Goal: Task Accomplishment & Management: Use online tool/utility

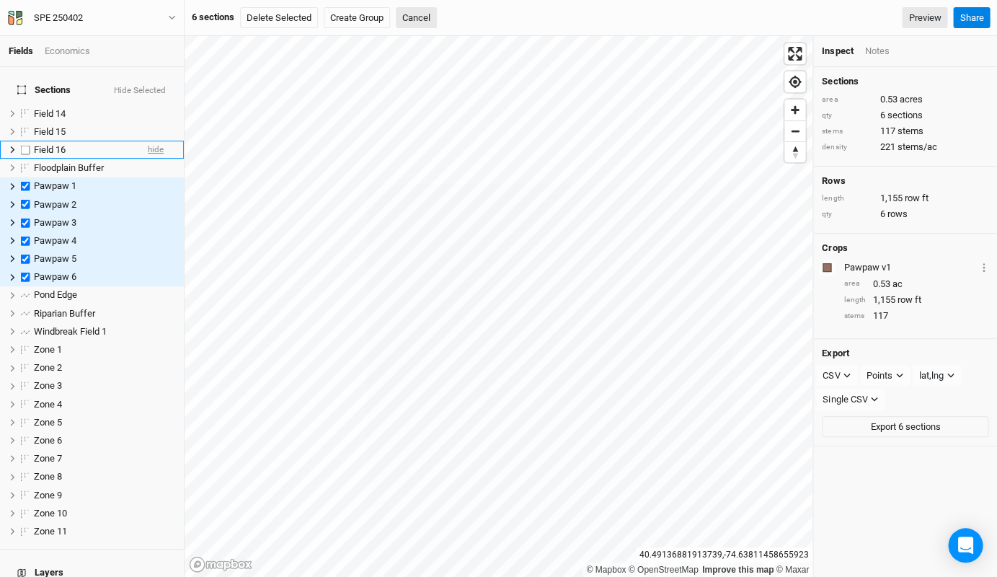
click at [154, 141] on span "hide" at bounding box center [156, 150] width 16 height 18
click at [156, 123] on span "hide" at bounding box center [156, 132] width 16 height 18
click at [156, 105] on span "hide" at bounding box center [156, 114] width 16 height 18
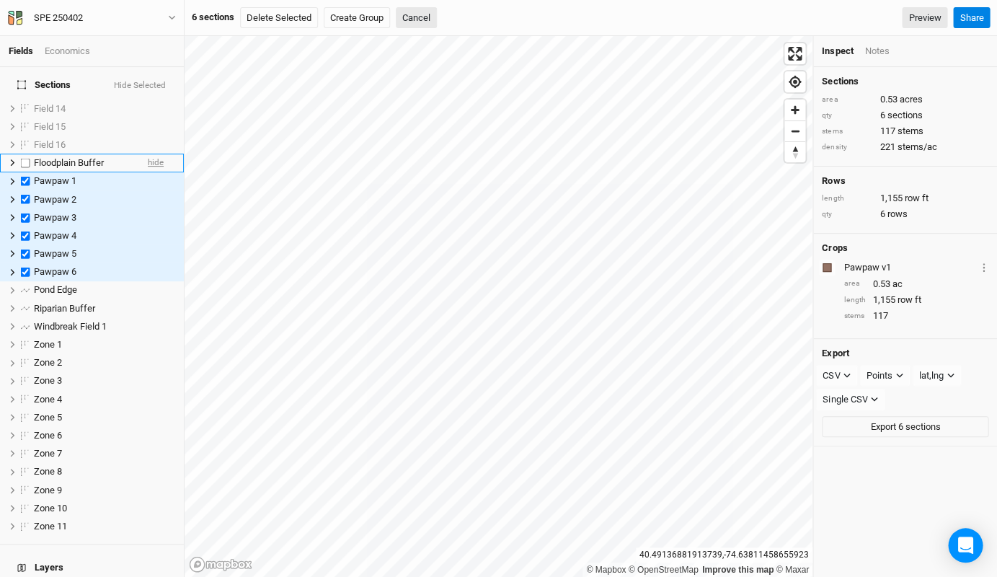
click at [154, 154] on span "hide" at bounding box center [156, 163] width 16 height 18
click at [156, 176] on span "hide" at bounding box center [156, 181] width 16 height 18
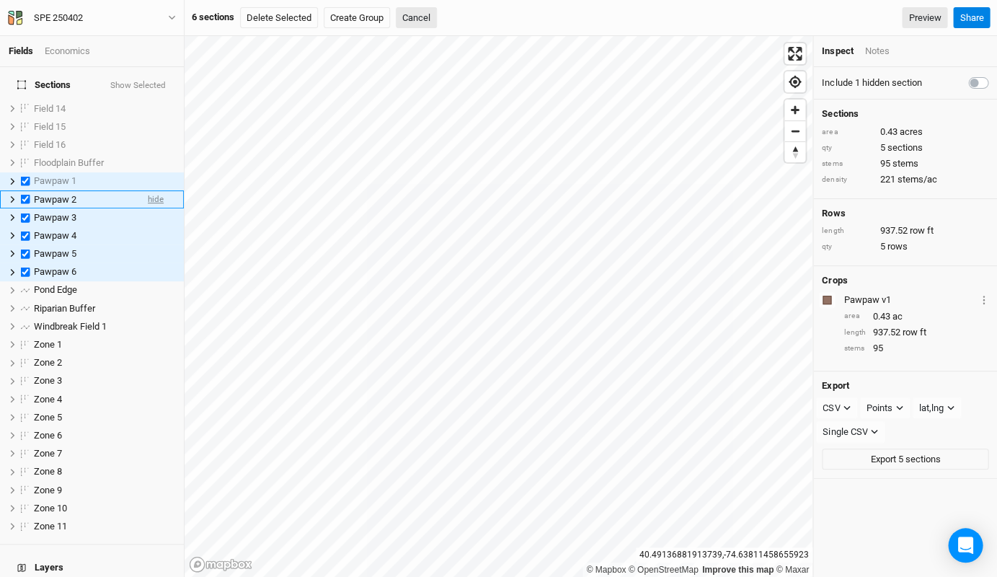
click at [156, 190] on span "hide" at bounding box center [156, 199] width 16 height 18
click at [152, 208] on span "hide" at bounding box center [156, 217] width 16 height 18
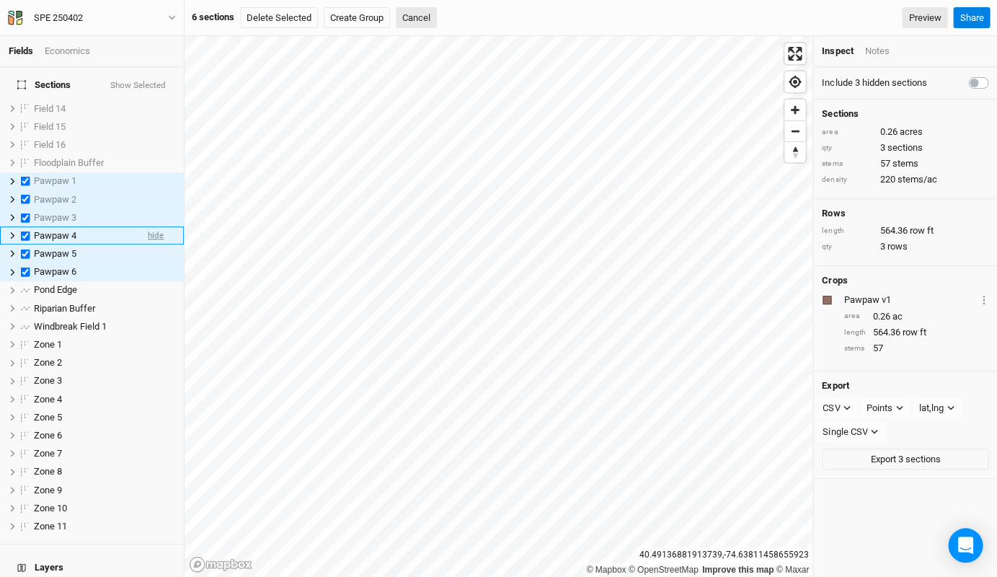
click at [157, 226] on span "hide" at bounding box center [156, 235] width 16 height 18
click at [159, 208] on span "show" at bounding box center [154, 217] width 20 height 18
click at [159, 208] on span "hide" at bounding box center [156, 217] width 16 height 18
click at [158, 226] on span "show" at bounding box center [154, 235] width 20 height 18
click at [157, 244] on span "hide" at bounding box center [156, 253] width 16 height 18
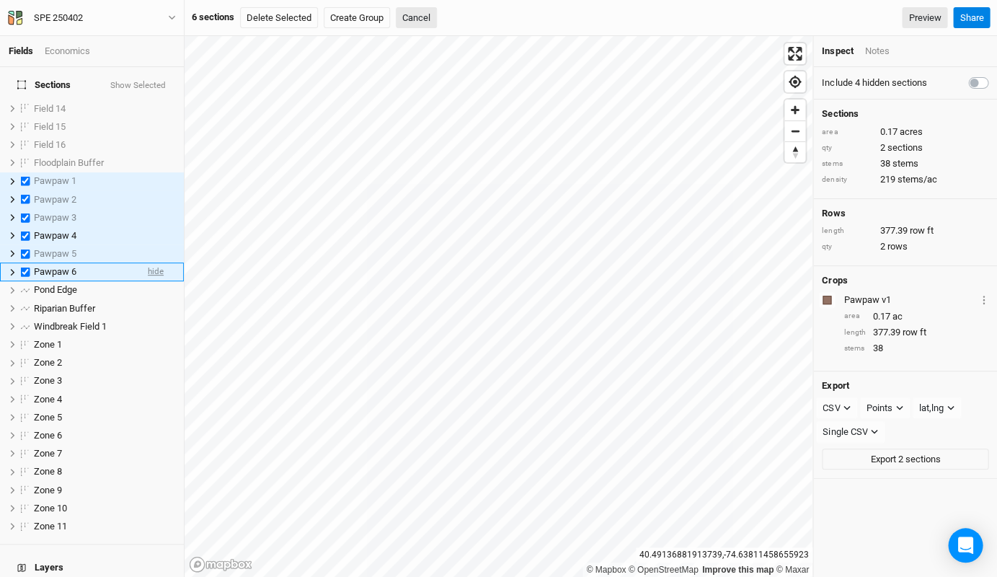
click at [156, 263] on span "hide" at bounding box center [156, 272] width 16 height 18
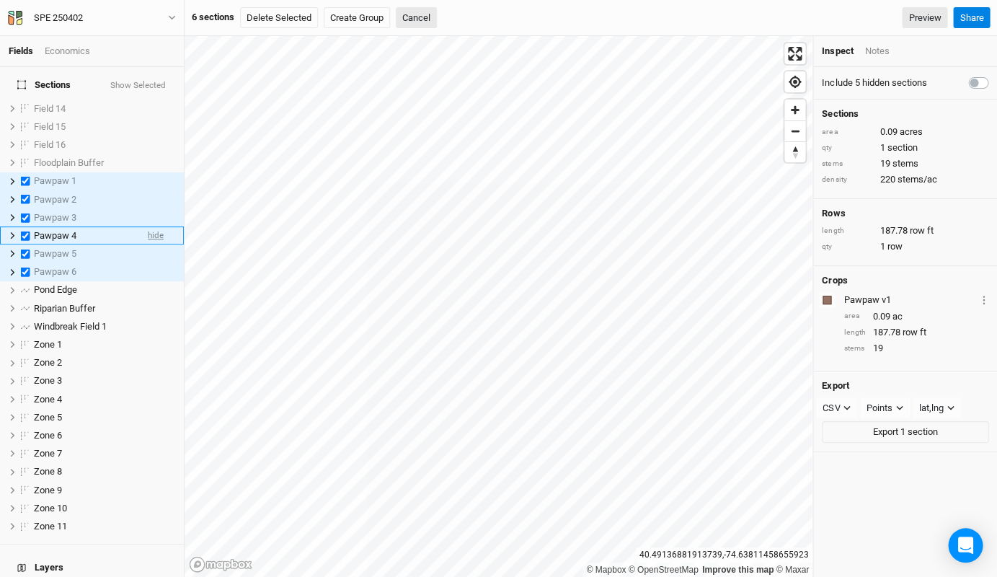
click at [158, 226] on span "hide" at bounding box center [156, 235] width 16 height 18
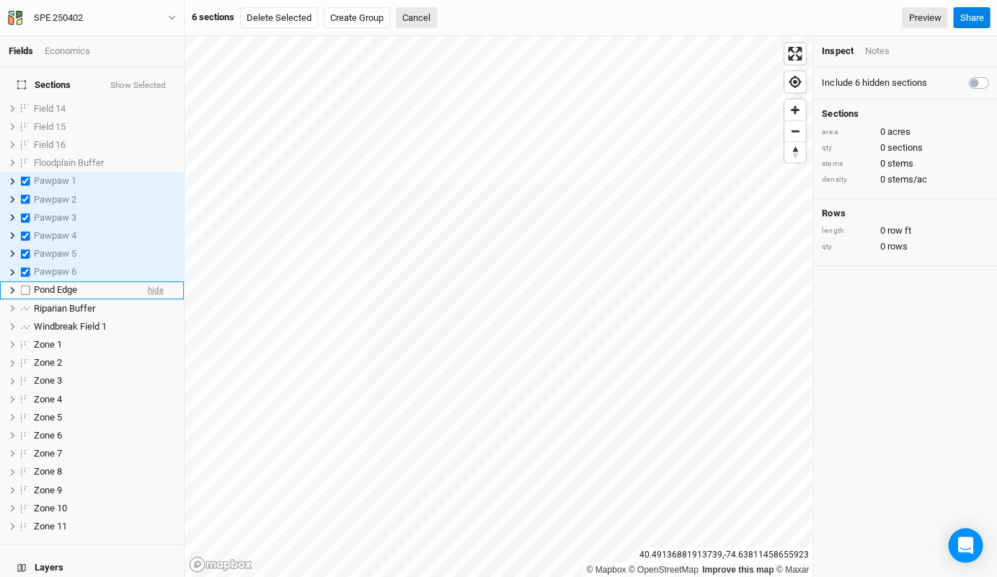
click at [154, 281] on span "hide" at bounding box center [156, 290] width 16 height 18
click at [155, 299] on span "hide" at bounding box center [156, 308] width 16 height 18
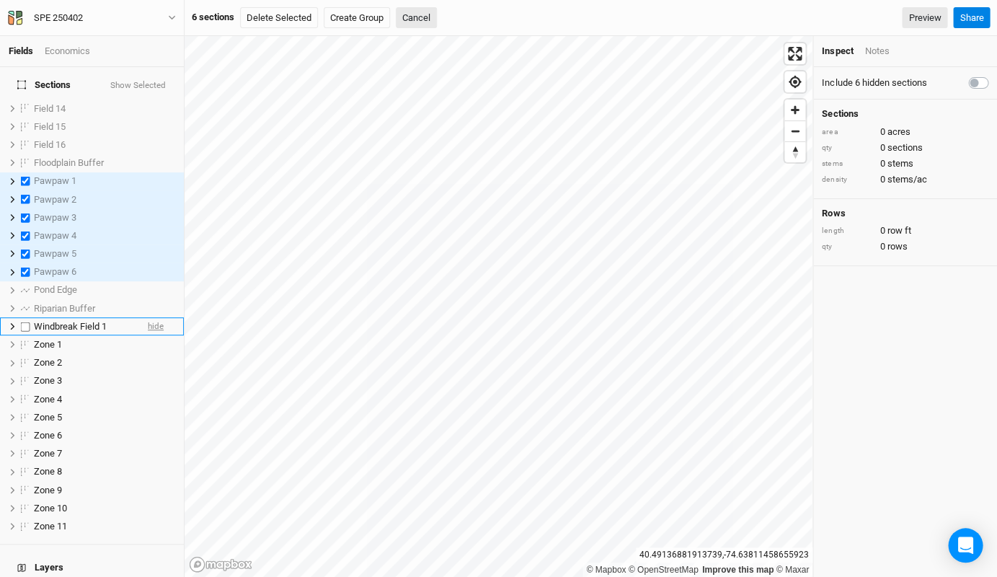
click at [155, 317] on span "hide" at bounding box center [156, 326] width 16 height 18
click at [151, 335] on span "hide" at bounding box center [156, 344] width 16 height 18
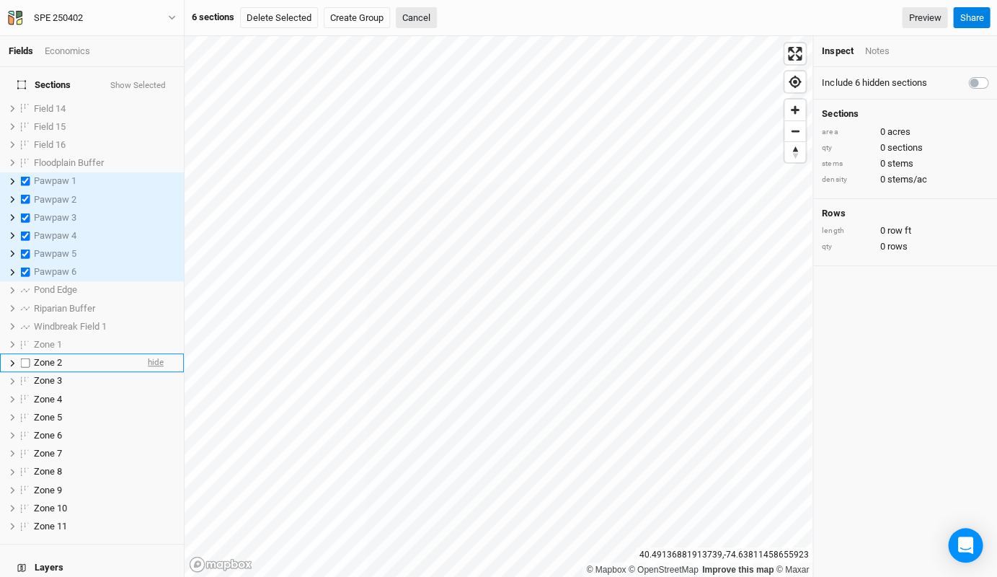
click at [151, 354] on span "hide" at bounding box center [156, 363] width 16 height 18
click at [152, 372] on span "hide" at bounding box center [156, 381] width 16 height 18
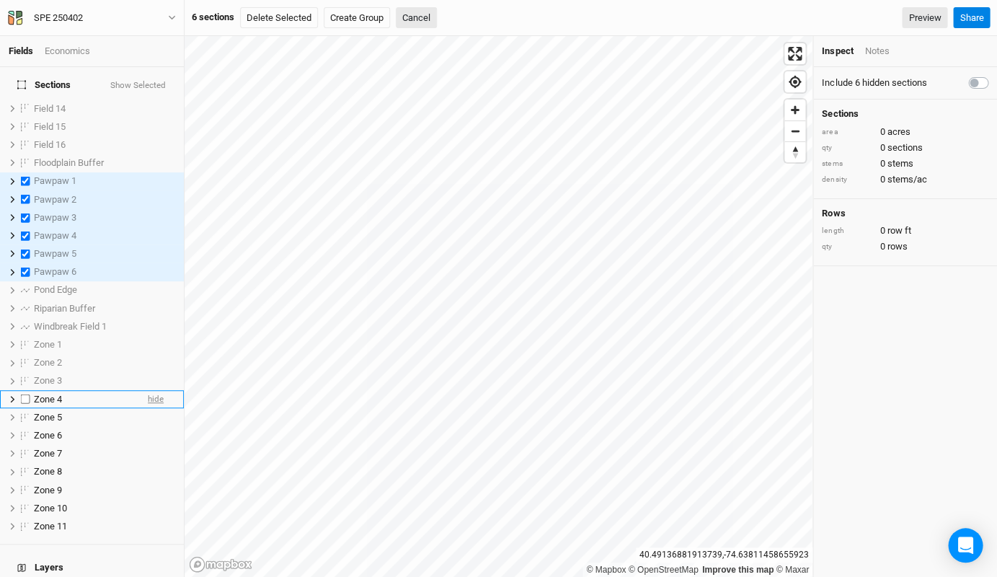
click at [153, 390] on span "hide" at bounding box center [156, 399] width 16 height 18
click at [149, 408] on span "hide" at bounding box center [156, 417] width 16 height 18
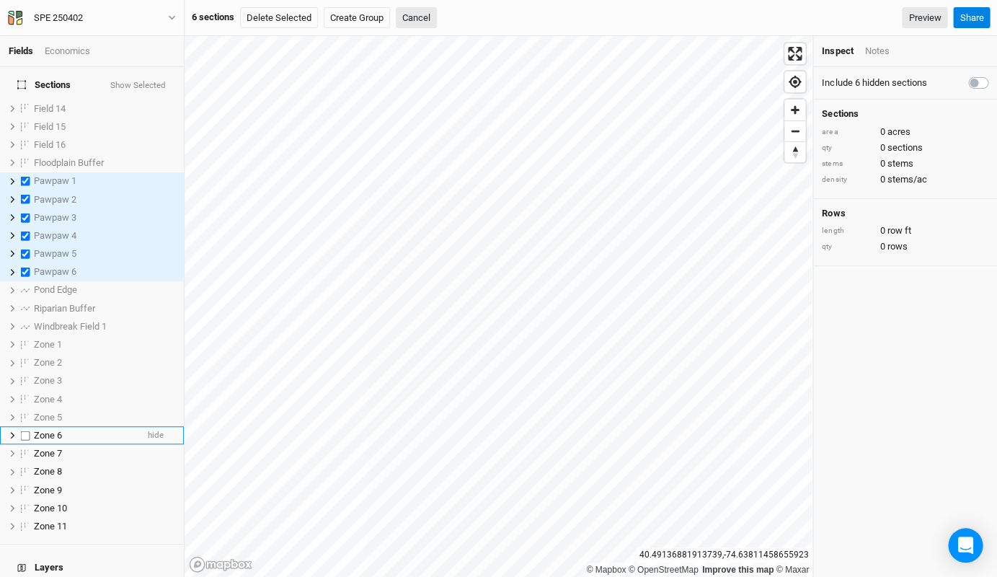
click at [146, 427] on li "Zone 6 hide" at bounding box center [92, 435] width 184 height 18
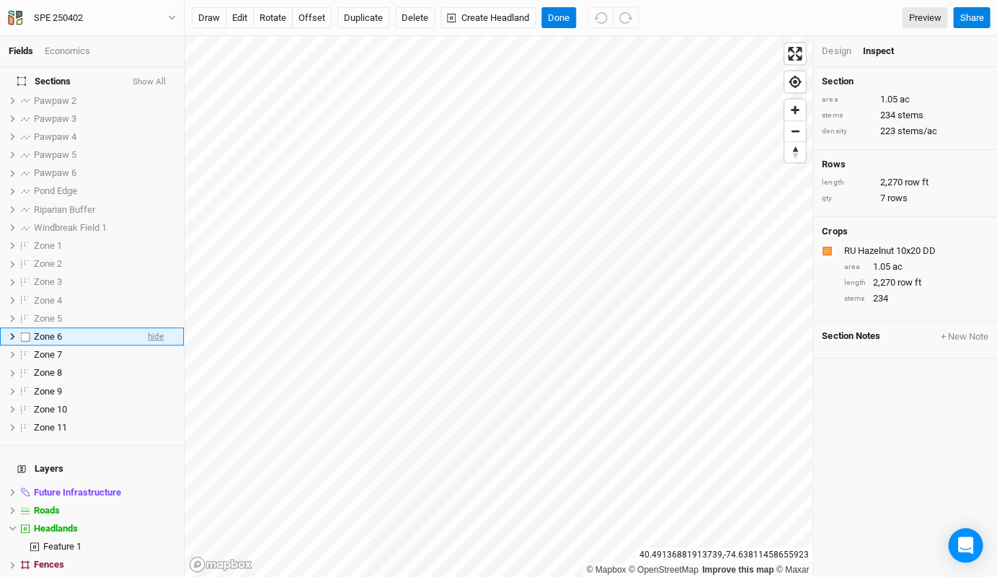
click at [163, 327] on span "hide" at bounding box center [156, 336] width 16 height 18
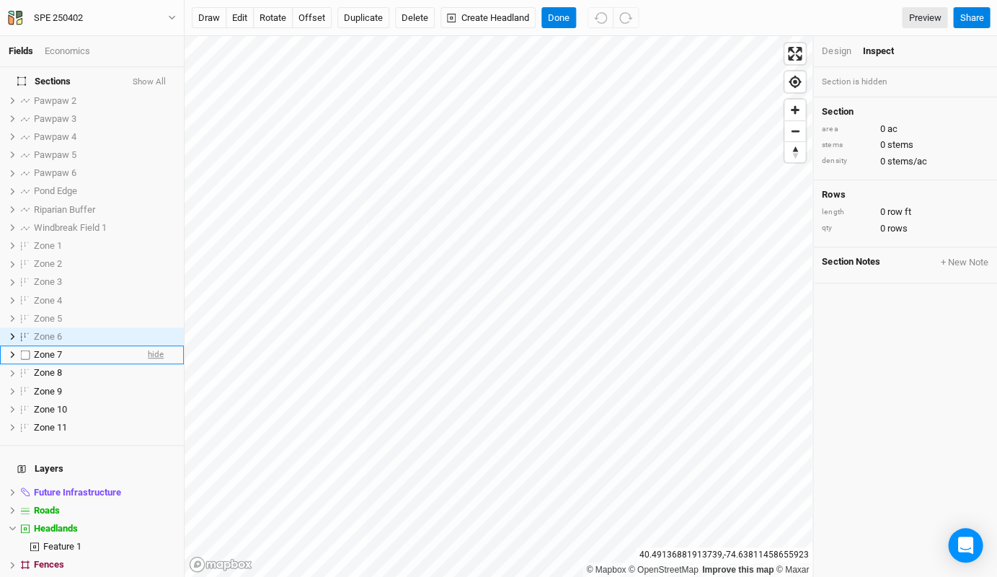
click at [162, 346] on span "hide" at bounding box center [156, 355] width 16 height 18
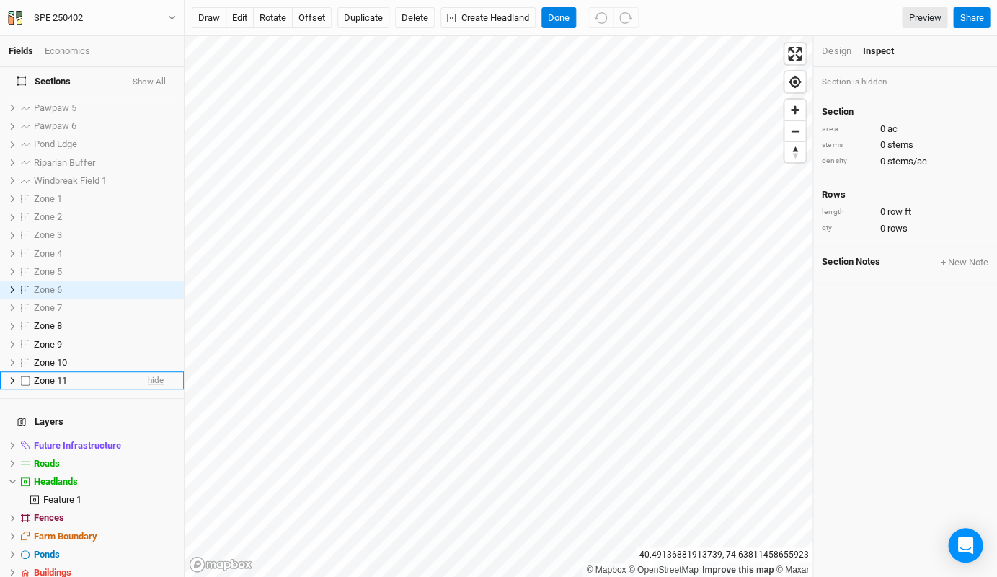
scroll to position [162, 0]
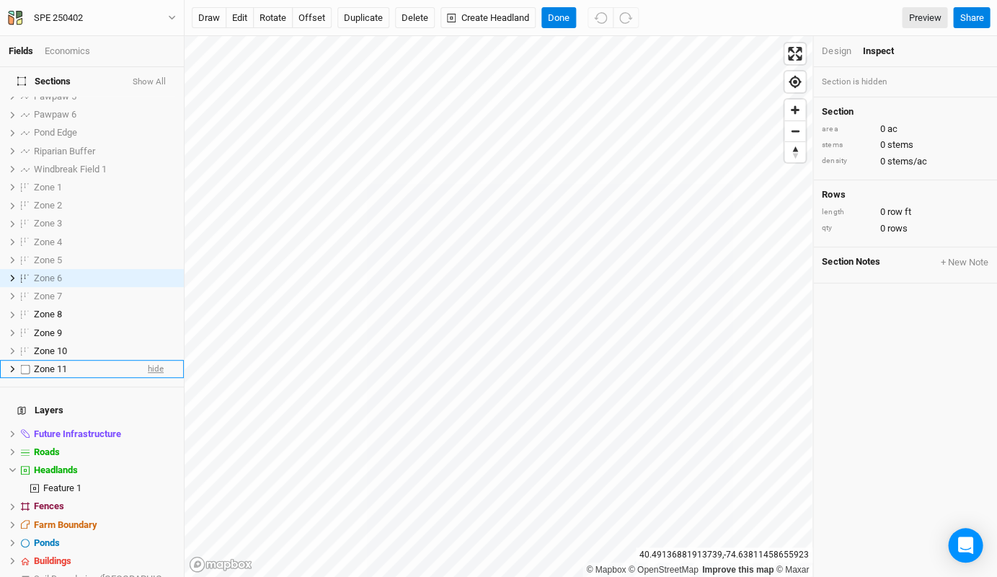
click at [150, 360] on span "hide" at bounding box center [156, 369] width 16 height 18
click at [154, 342] on span "hide" at bounding box center [156, 351] width 16 height 18
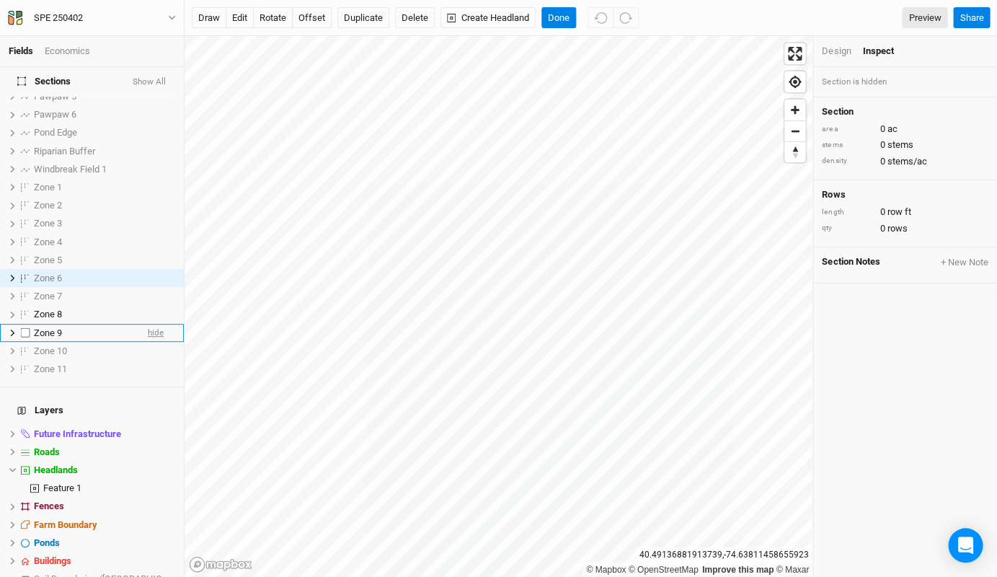
click at [158, 324] on span "hide" at bounding box center [156, 333] width 16 height 18
click at [154, 306] on span "hide" at bounding box center [156, 315] width 16 height 18
click at [570, 19] on button "Done" at bounding box center [559, 18] width 35 height 22
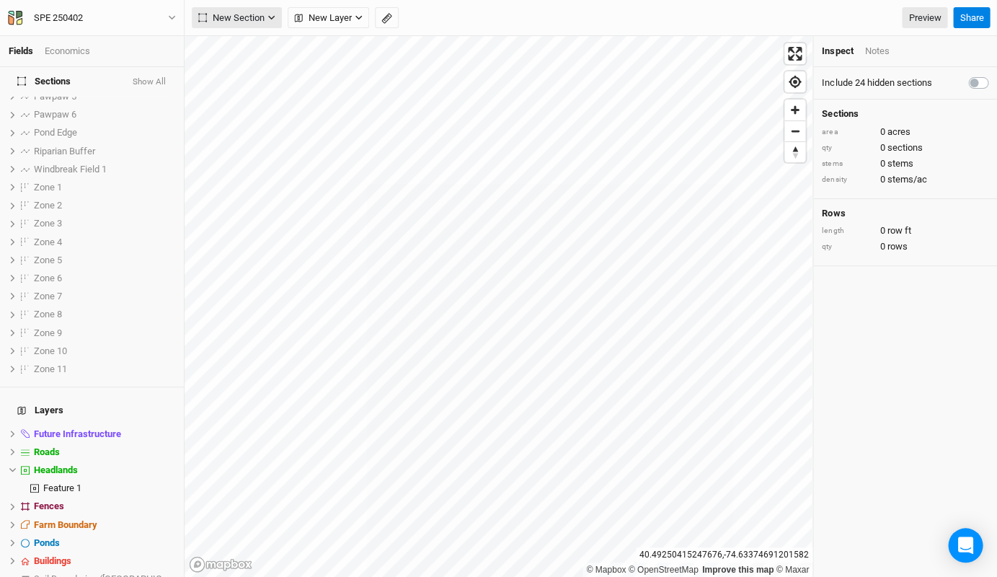
click at [234, 16] on span "New Section" at bounding box center [231, 18] width 66 height 14
click at [232, 46] on div "Grid" at bounding box center [234, 47] width 22 height 17
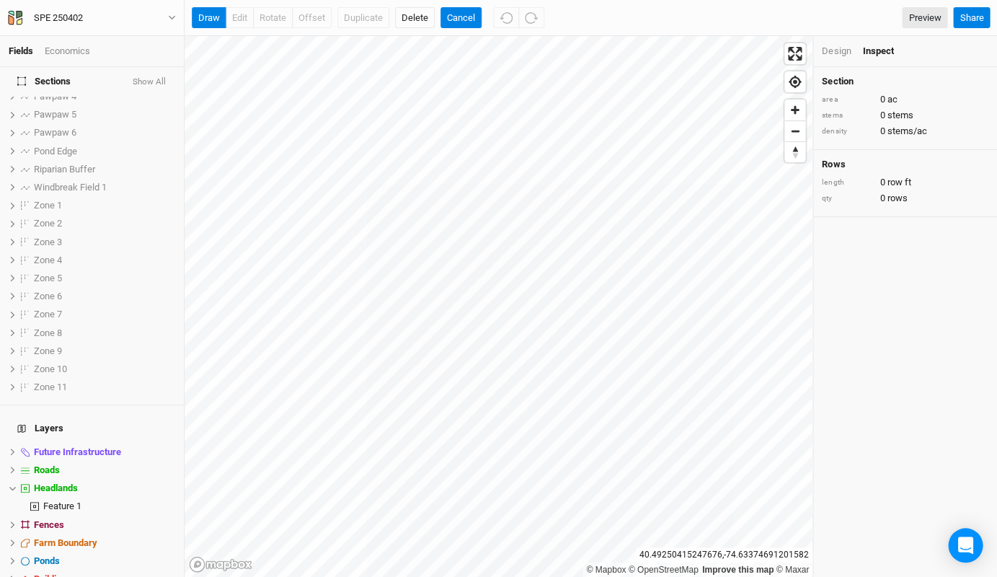
scroll to position [0, 0]
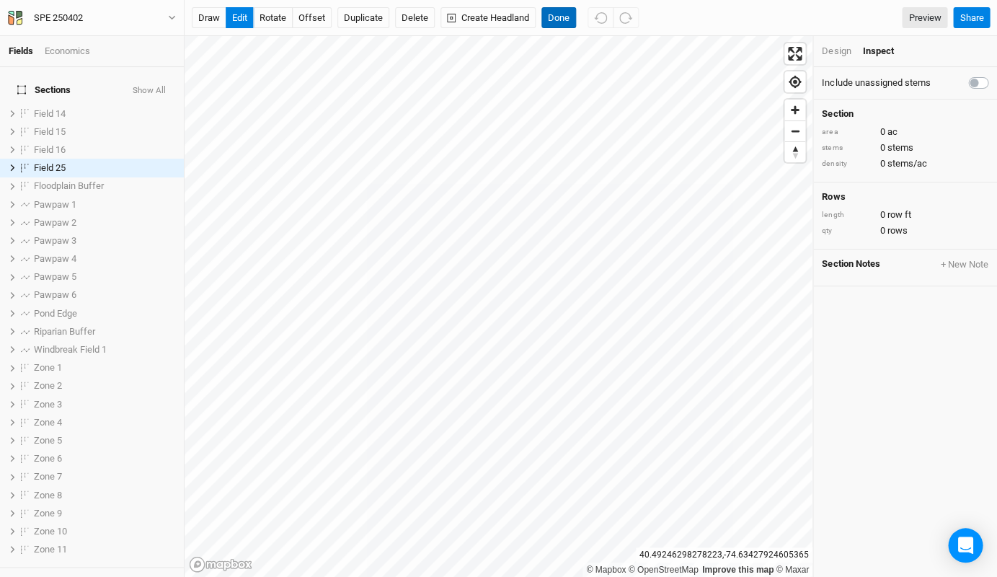
click at [552, 20] on button "Done" at bounding box center [559, 18] width 35 height 22
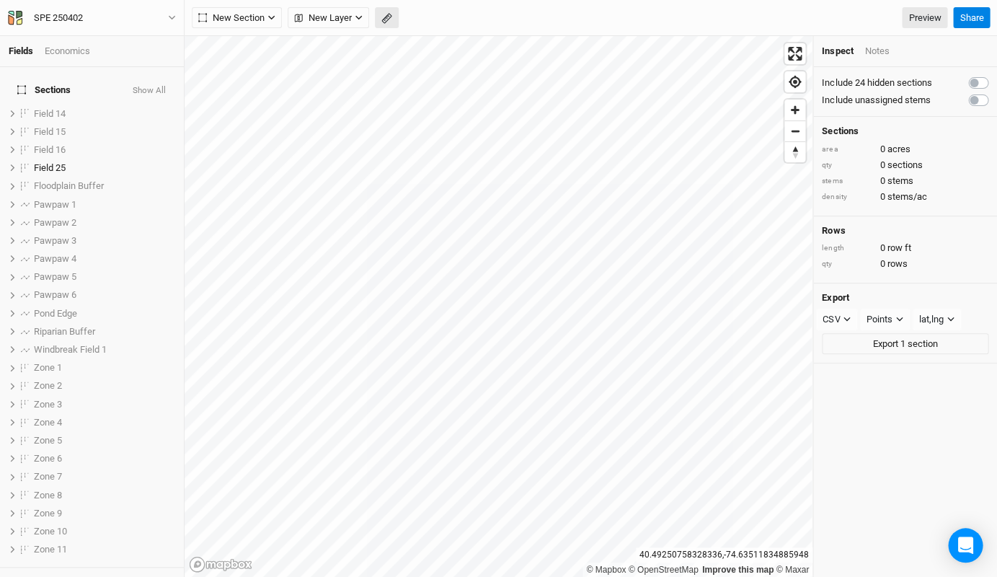
click at [392, 23] on icon "button" at bounding box center [387, 18] width 11 height 11
click at [265, 19] on button "Done" at bounding box center [257, 18] width 35 height 22
click at [392, 17] on button "button" at bounding box center [387, 18] width 24 height 22
click at [260, 17] on button "Done" at bounding box center [257, 18] width 35 height 22
click at [382, 25] on button "button" at bounding box center [387, 18] width 24 height 22
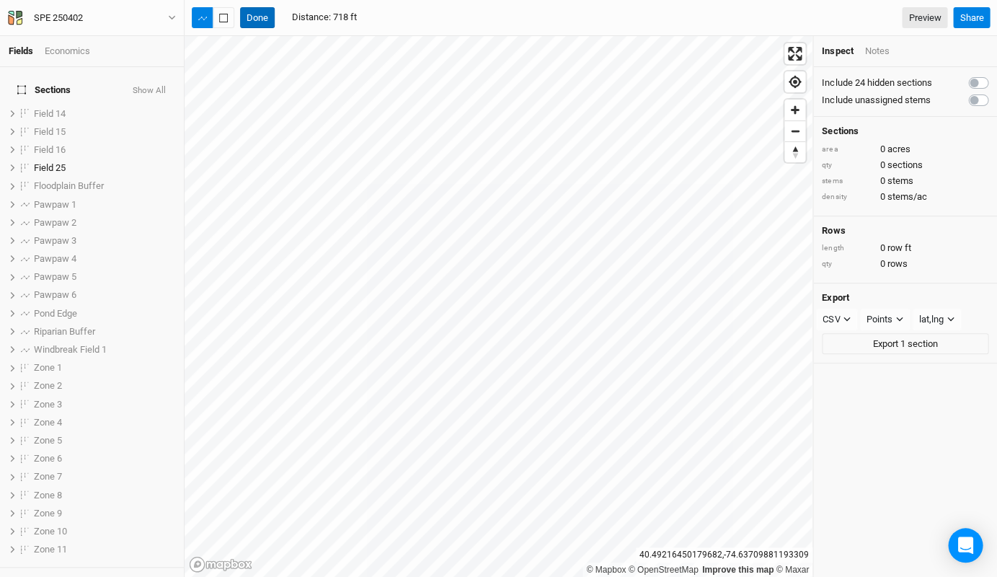
click at [262, 12] on button "Done" at bounding box center [257, 18] width 35 height 22
click at [274, 17] on icon "button" at bounding box center [271, 18] width 6 height 4
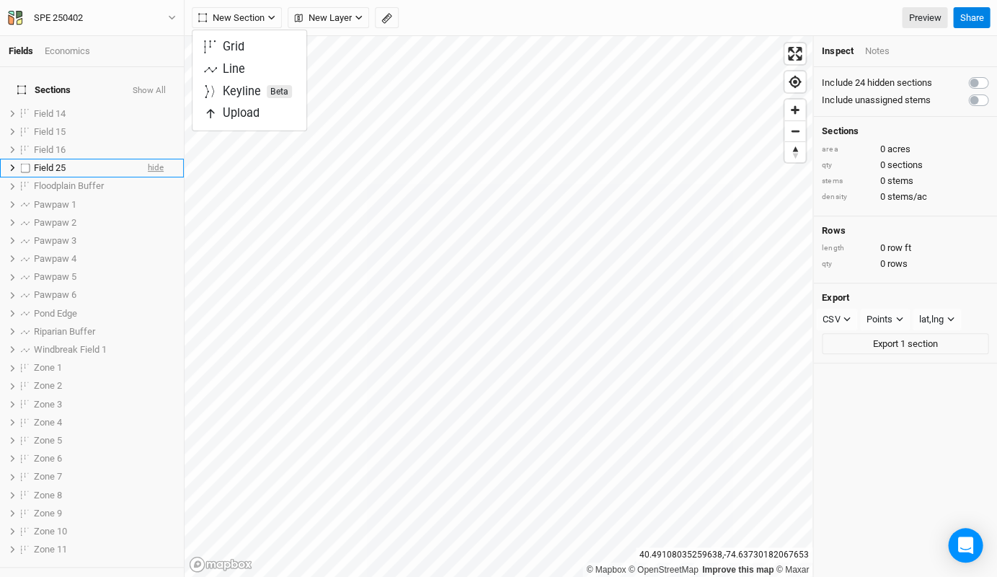
click at [150, 159] on span "hide" at bounding box center [156, 168] width 16 height 18
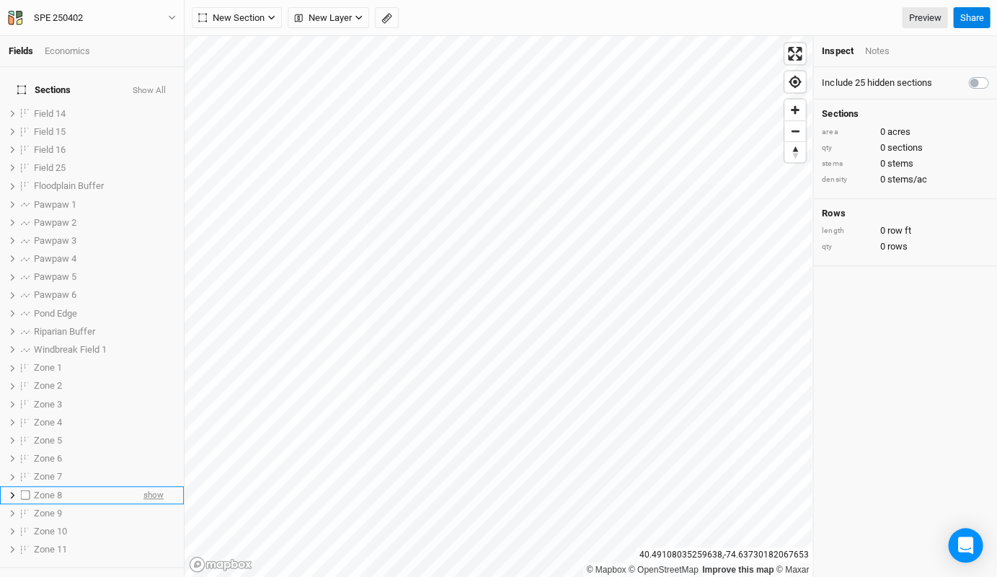
click at [147, 486] on span "show" at bounding box center [154, 495] width 20 height 18
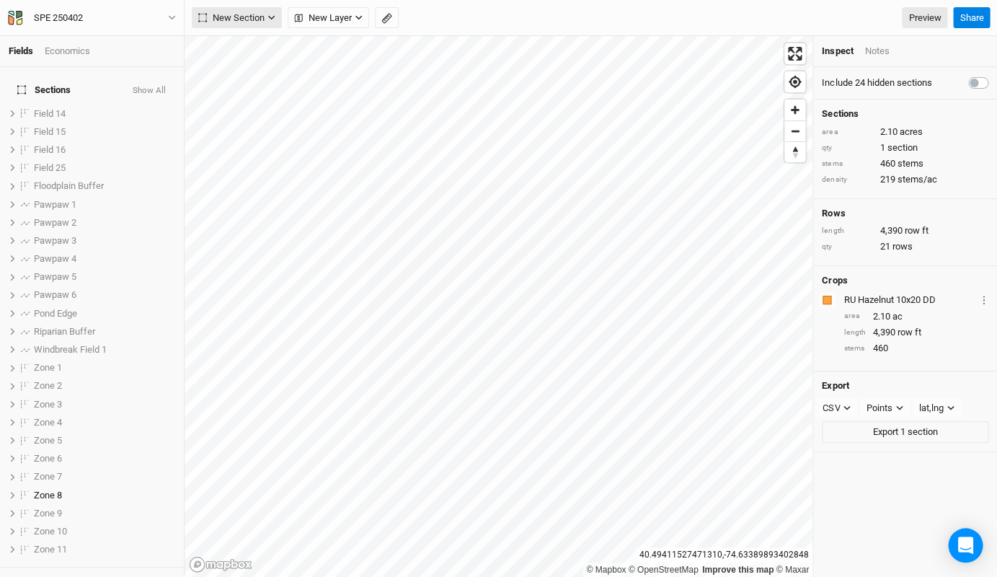
click at [257, 25] on button "New Section" at bounding box center [237, 18] width 90 height 22
click at [247, 51] on button "Grid" at bounding box center [250, 47] width 114 height 22
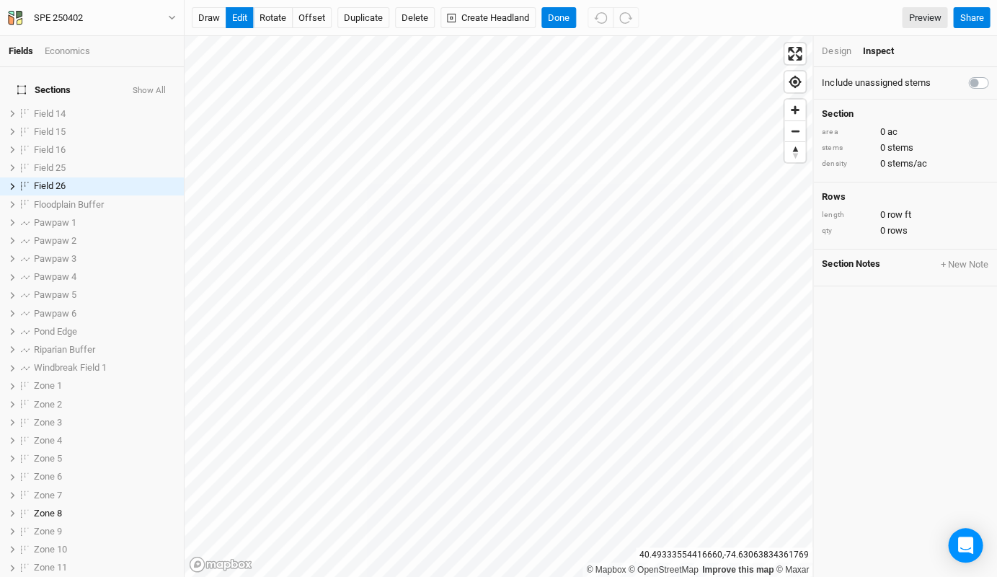
click at [837, 58] on div "Design Inspect" at bounding box center [905, 51] width 184 height 31
click at [836, 50] on div "Design" at bounding box center [836, 51] width 29 height 13
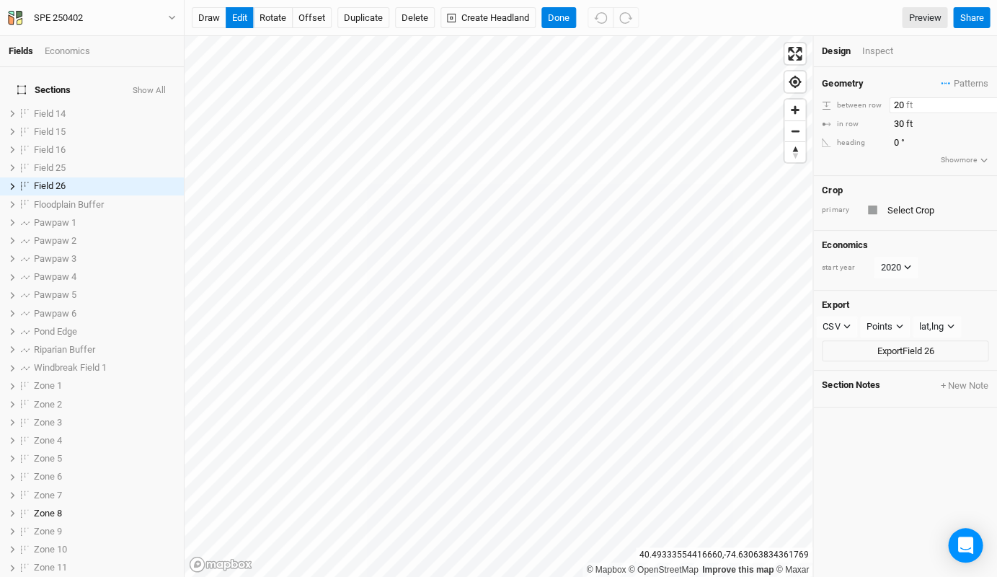
click at [896, 97] on input "20" at bounding box center [951, 105] width 125 height 16
drag, startPoint x: 904, startPoint y: 100, endPoint x: 870, endPoint y: 100, distance: 33.2
click at [870, 100] on div "between row 20 ft" at bounding box center [905, 105] width 167 height 16
type input "1"
click at [899, 122] on input "30" at bounding box center [951, 124] width 125 height 16
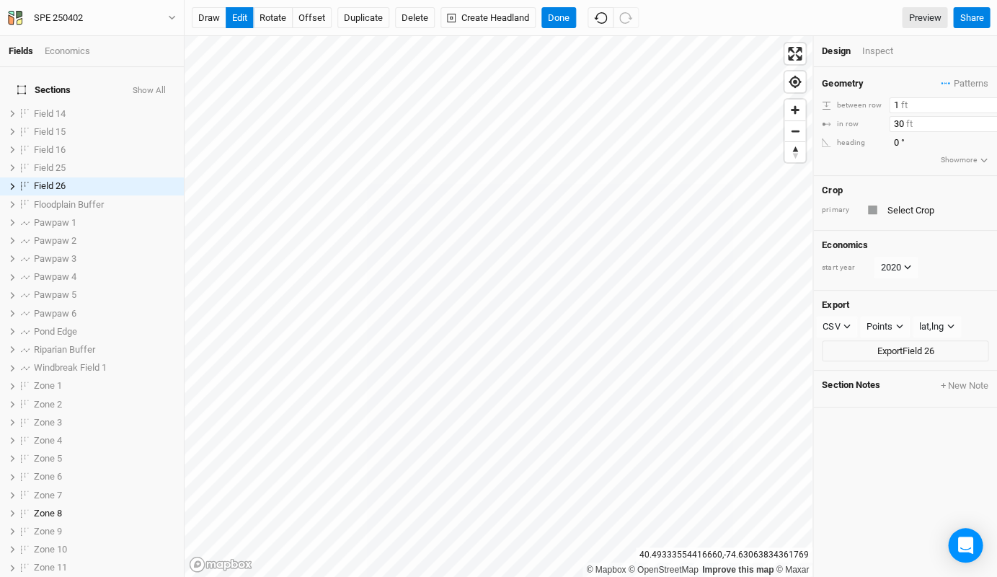
type input "3"
type input "0.5"
click at [274, 23] on button "rotate" at bounding box center [273, 18] width 40 height 22
type input "32.4"
click at [555, 23] on button "Done" at bounding box center [559, 18] width 35 height 22
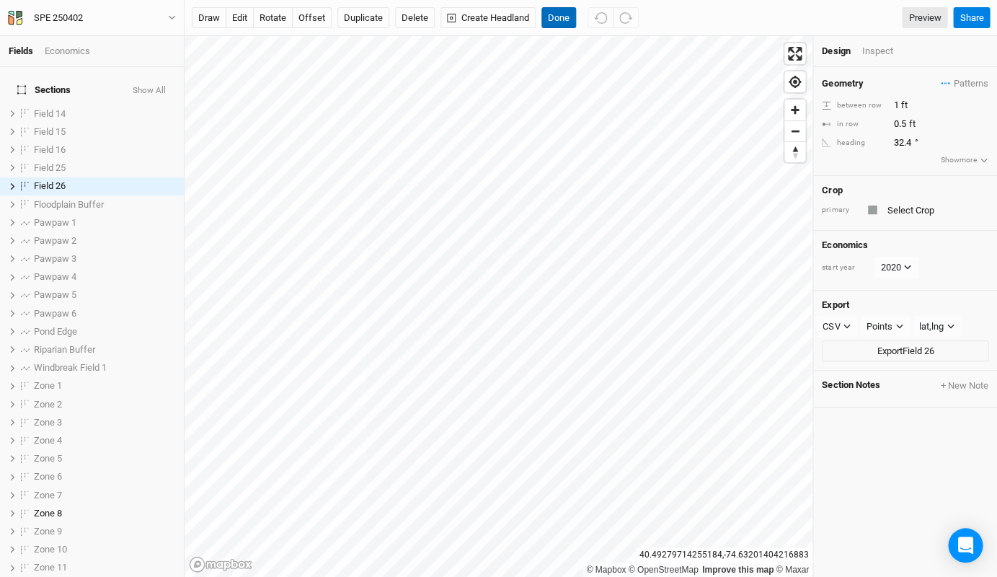
click at [550, 13] on button "Done" at bounding box center [559, 18] width 35 height 22
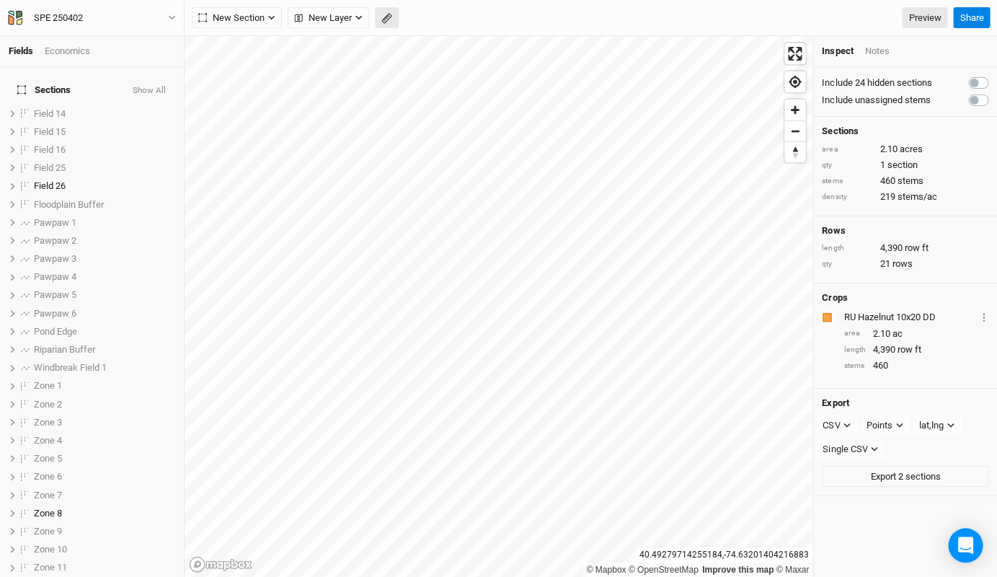
click at [389, 22] on icon "button" at bounding box center [387, 18] width 11 height 11
click at [263, 26] on button "Done" at bounding box center [257, 18] width 35 height 22
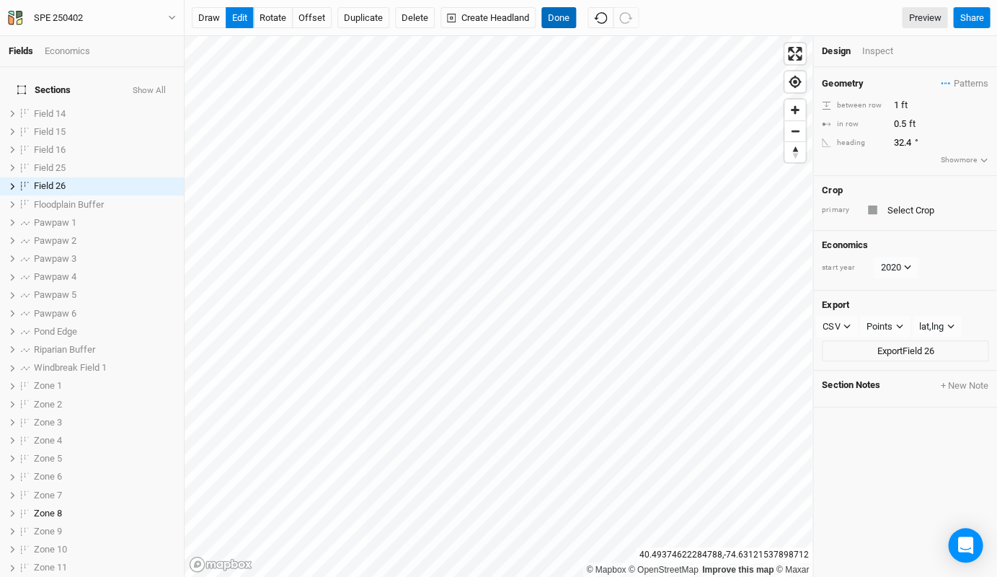
click at [557, 25] on button "Done" at bounding box center [559, 18] width 35 height 22
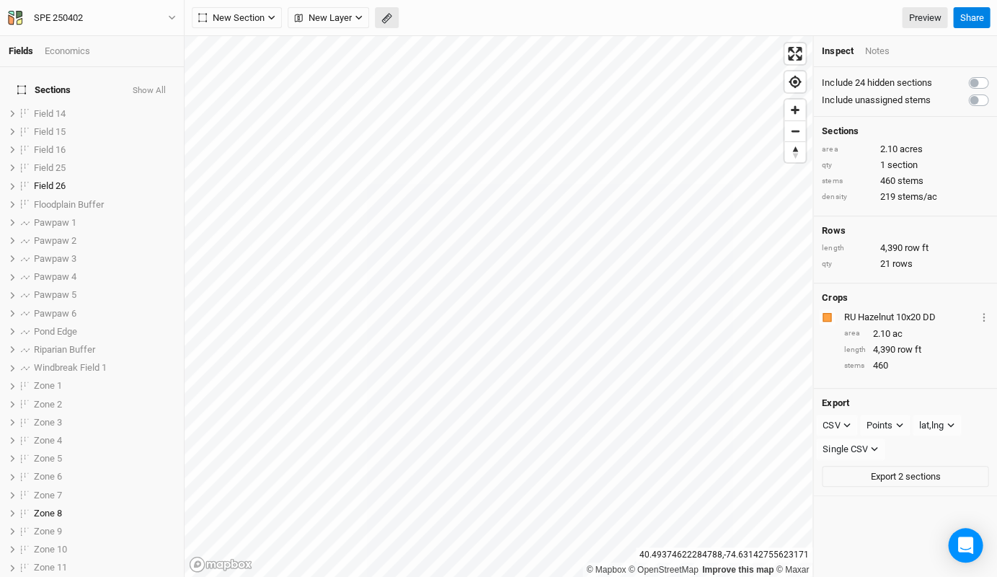
click at [394, 17] on button "button" at bounding box center [387, 18] width 24 height 22
click at [251, 12] on button "Done" at bounding box center [257, 18] width 35 height 22
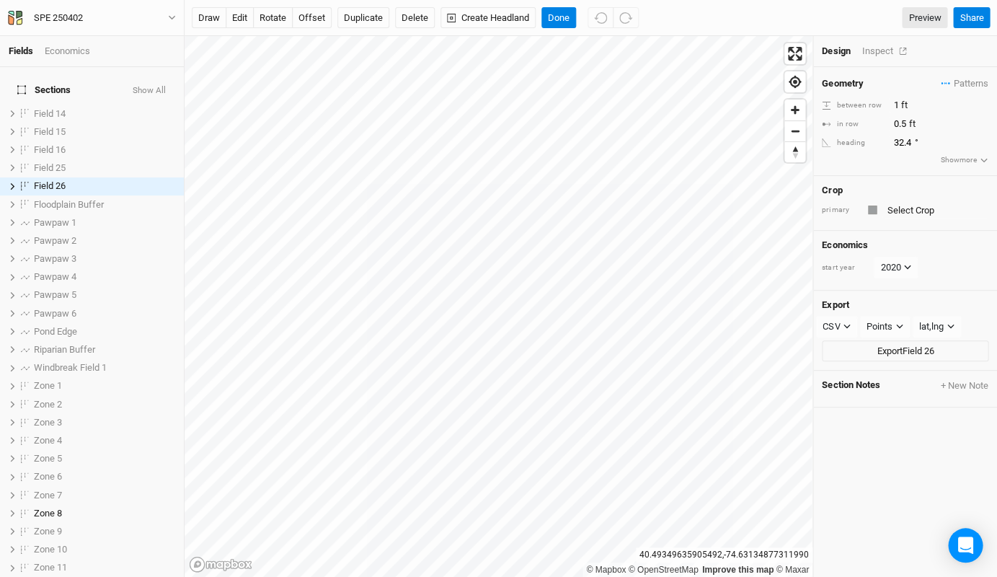
click at [877, 49] on div "Inspect" at bounding box center [887, 51] width 51 height 13
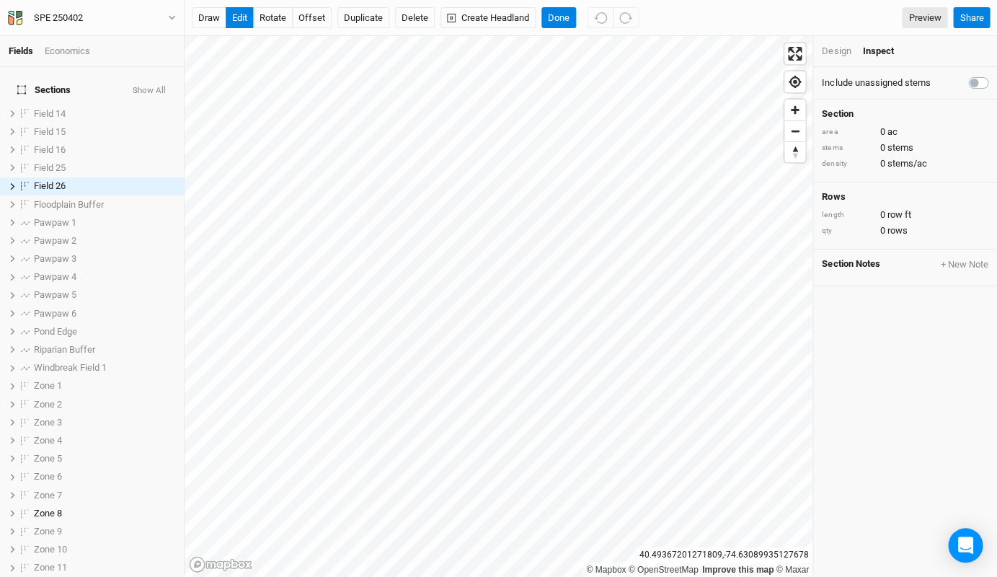
click at [834, 50] on div "Design" at bounding box center [836, 51] width 29 height 13
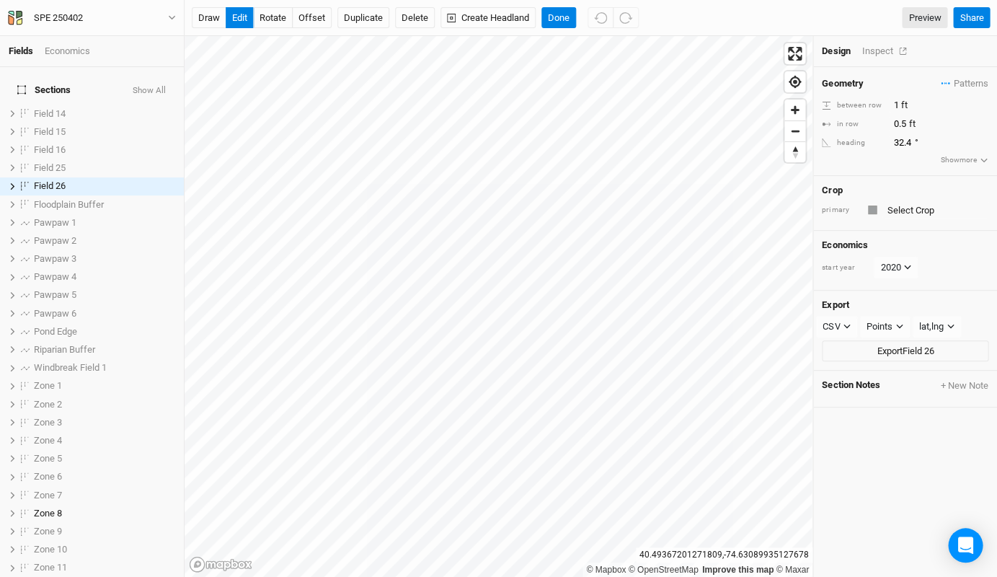
click at [874, 52] on div "Inspect" at bounding box center [887, 51] width 51 height 13
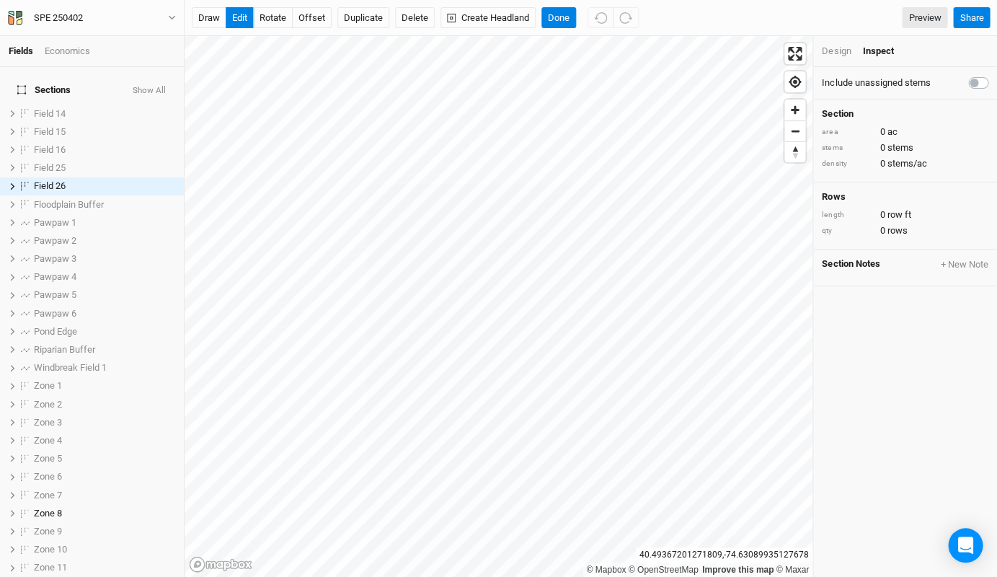
click at [839, 54] on div "Design" at bounding box center [836, 51] width 29 height 13
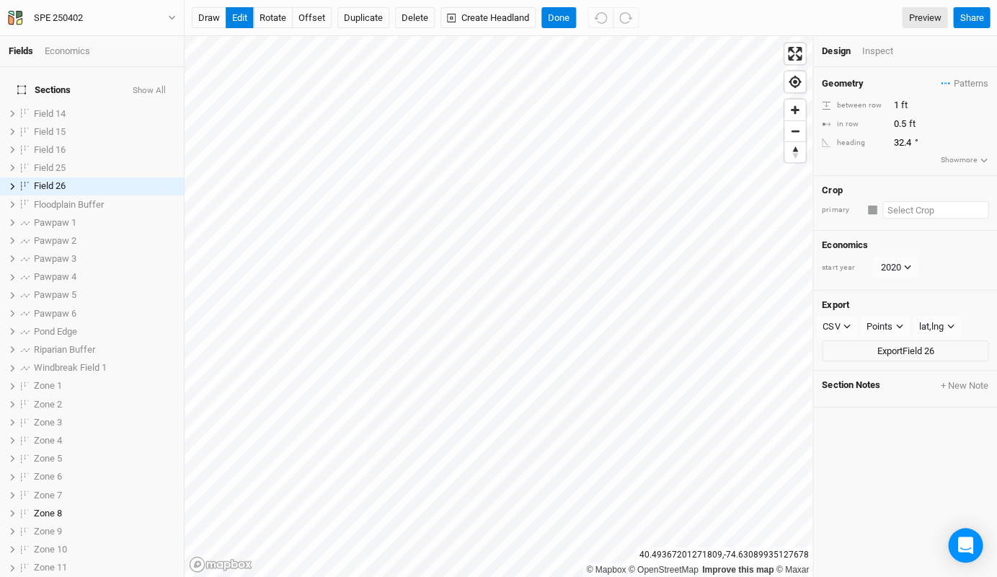
click at [887, 205] on input "text" at bounding box center [936, 209] width 106 height 17
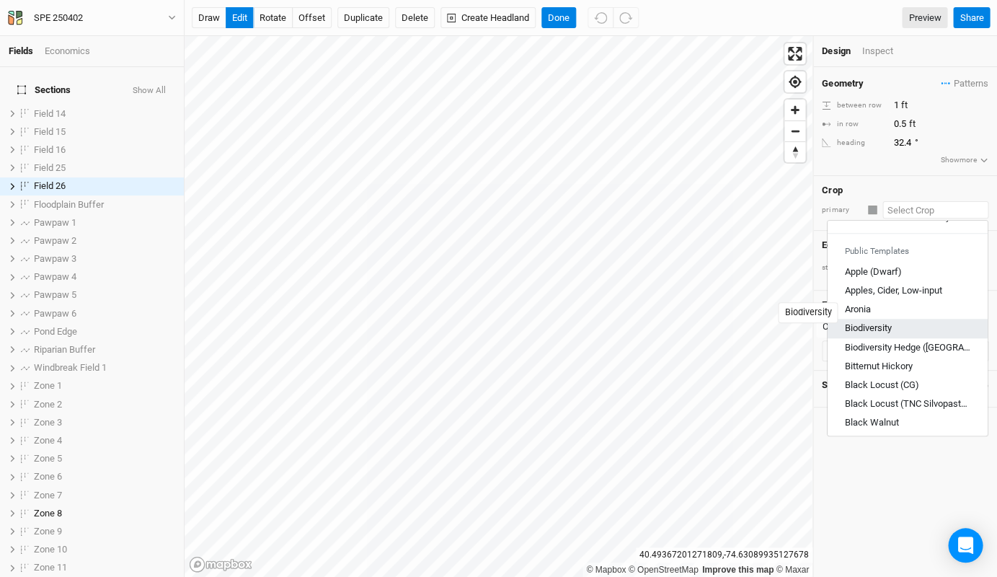
scroll to position [423, 0]
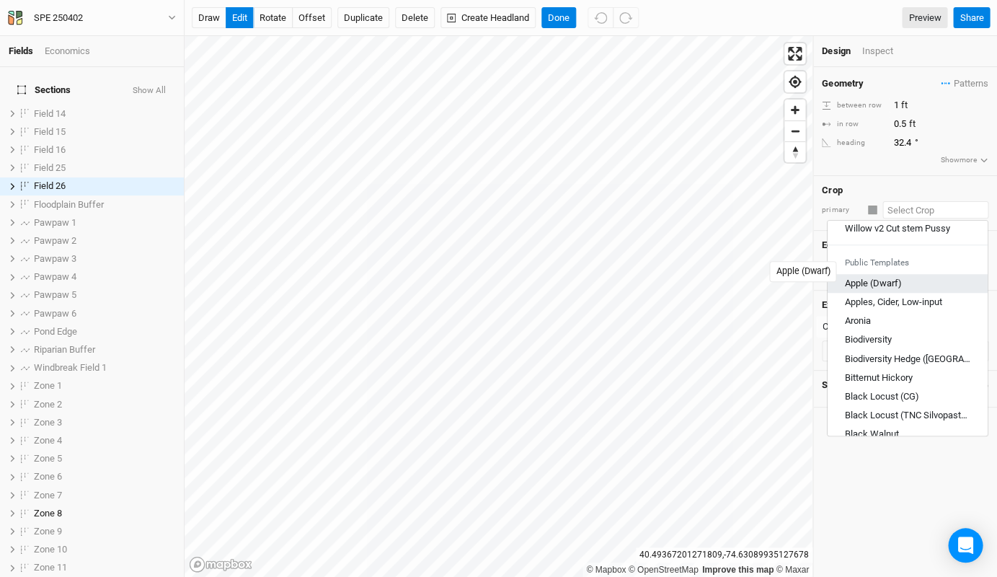
click at [880, 277] on div "Apple (Dwarf)" at bounding box center [873, 283] width 57 height 13
type input "Apple (Dwarf)"
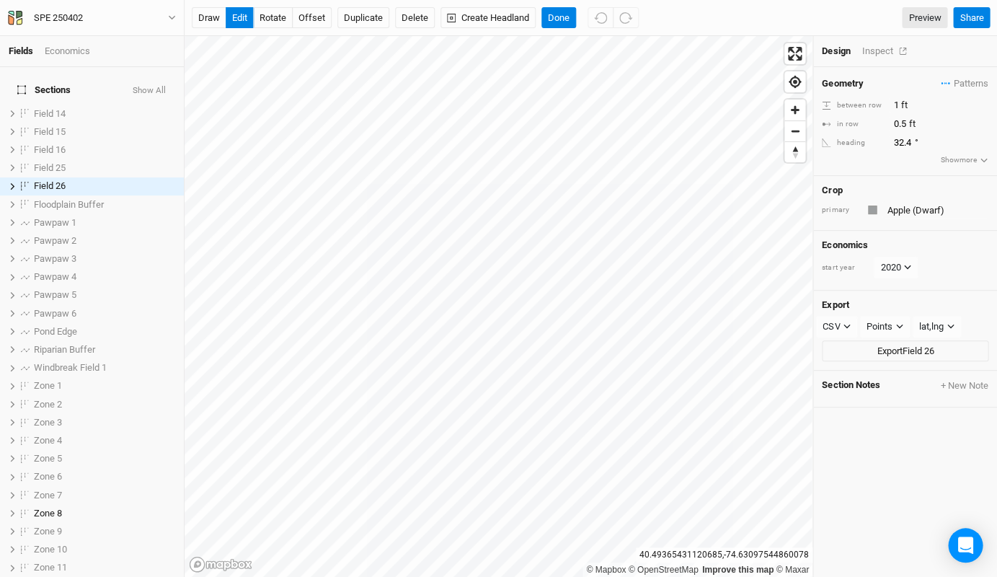
click at [865, 46] on div "Inspect" at bounding box center [887, 51] width 51 height 13
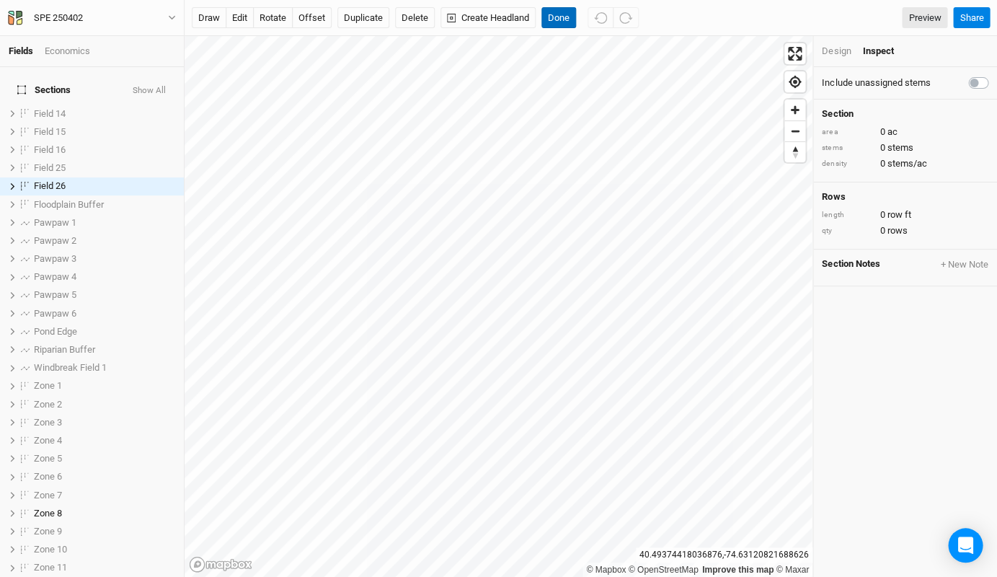
click at [560, 18] on button "Done" at bounding box center [559, 18] width 35 height 22
click at [845, 51] on div "Design" at bounding box center [836, 51] width 29 height 13
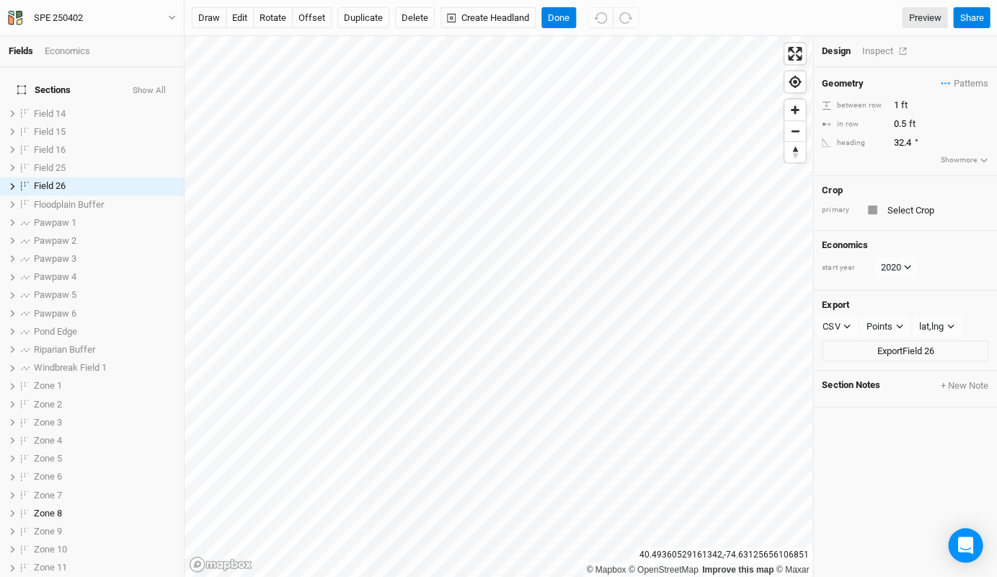
click at [884, 52] on div "Inspect" at bounding box center [887, 51] width 51 height 13
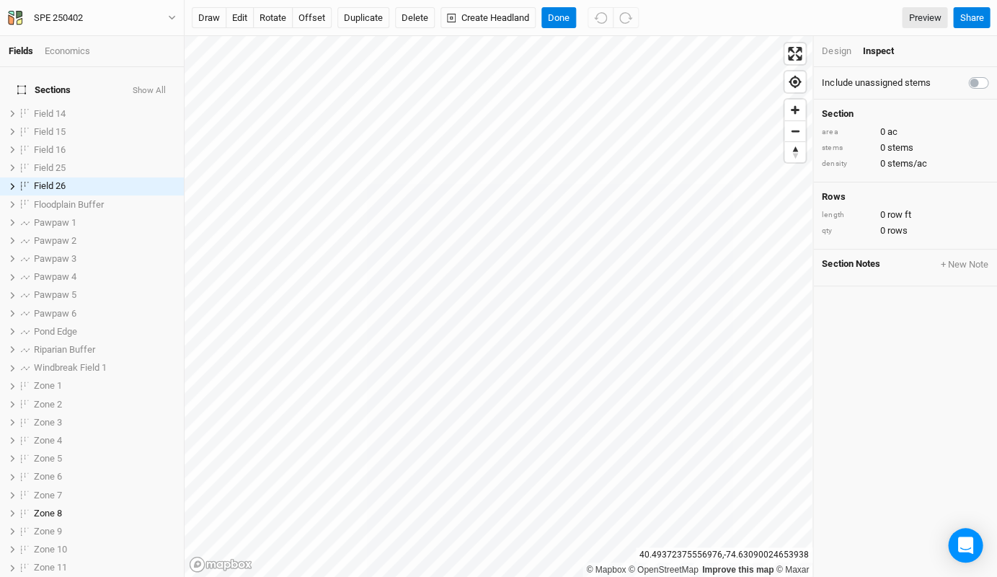
click at [828, 56] on div "Design" at bounding box center [836, 51] width 29 height 13
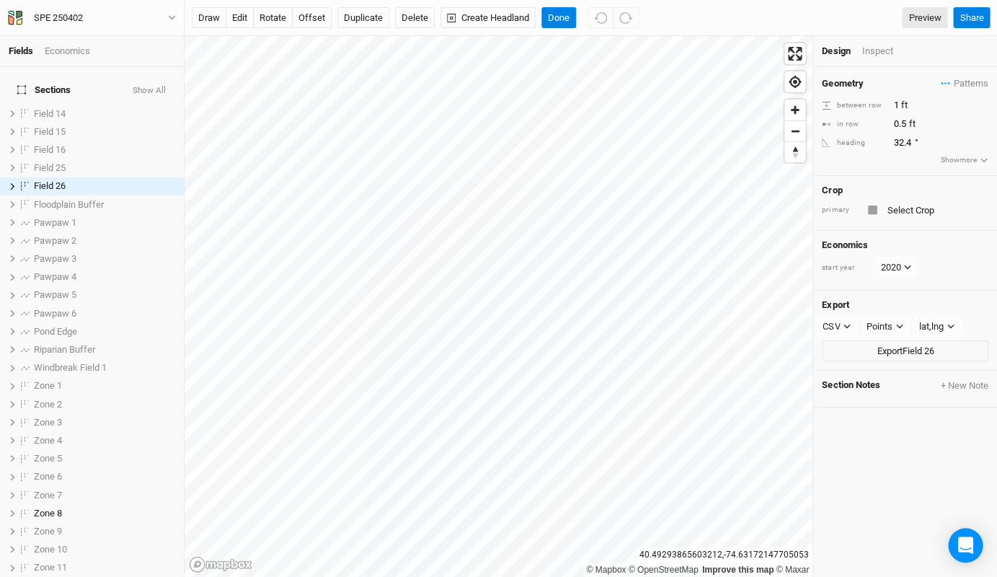
scroll to position [0, 0]
click at [56, 180] on span "Field 26" at bounding box center [50, 185] width 32 height 11
click at [71, 180] on div "Field 26" at bounding box center [104, 186] width 141 height 12
click at [878, 60] on div "Design Inspect" at bounding box center [905, 51] width 184 height 31
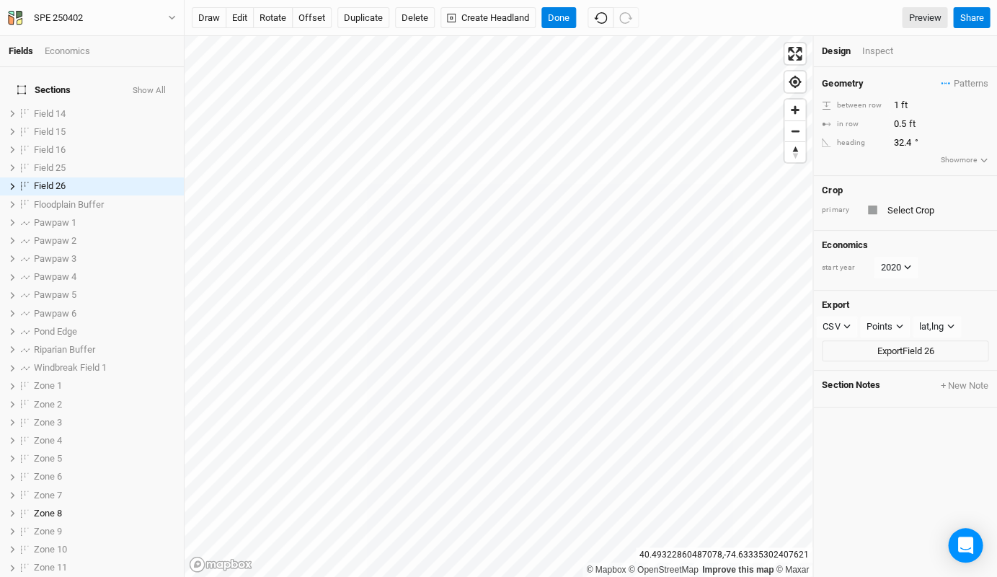
click at [875, 50] on div "Inspect" at bounding box center [887, 51] width 51 height 13
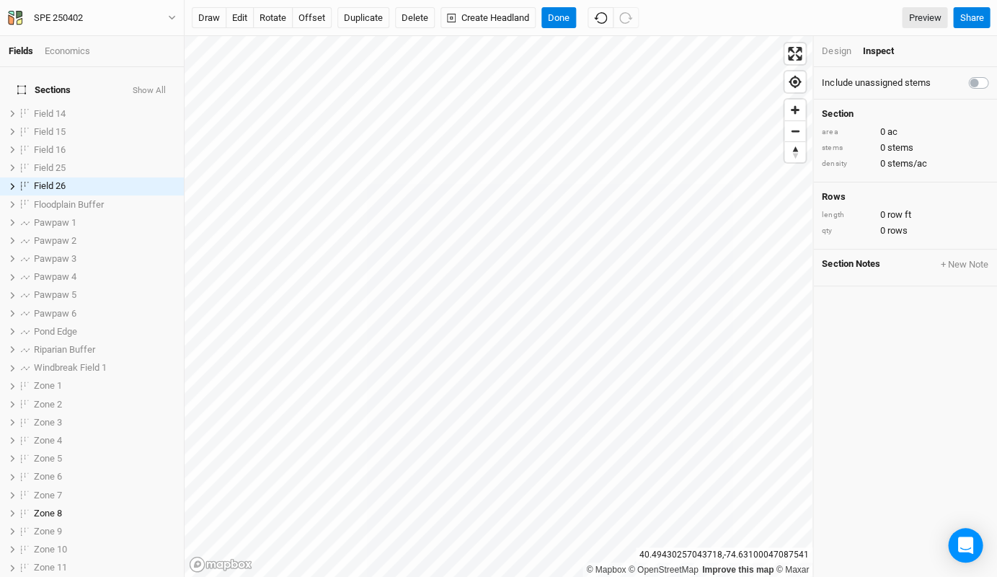
click at [560, 29] on div "draw edit rotate offset Duplicate Delete Create Headland Done Preview Share" at bounding box center [591, 18] width 813 height 36
click at [559, 19] on button "Done" at bounding box center [559, 18] width 35 height 22
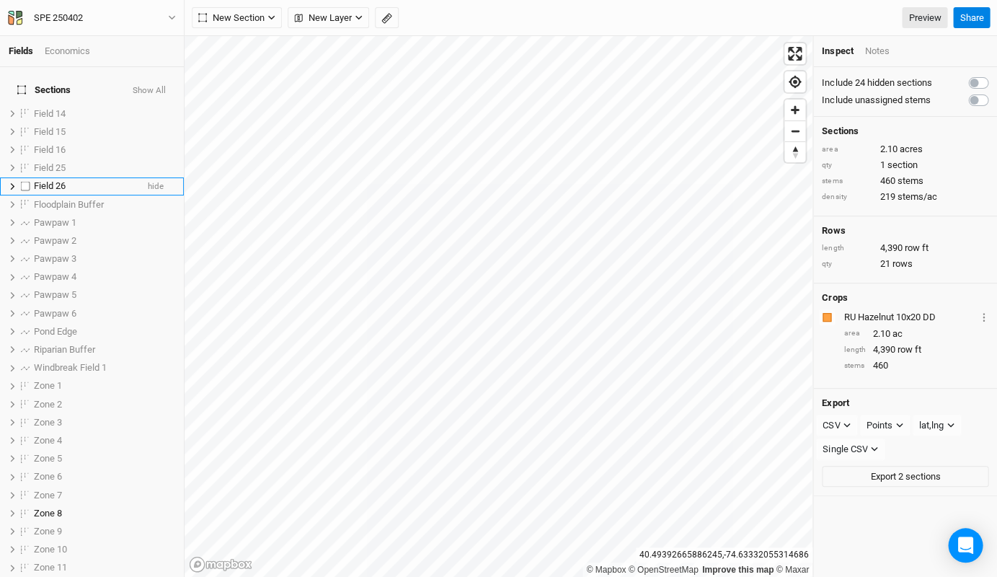
click at [98, 180] on div "Field 26" at bounding box center [85, 186] width 102 height 12
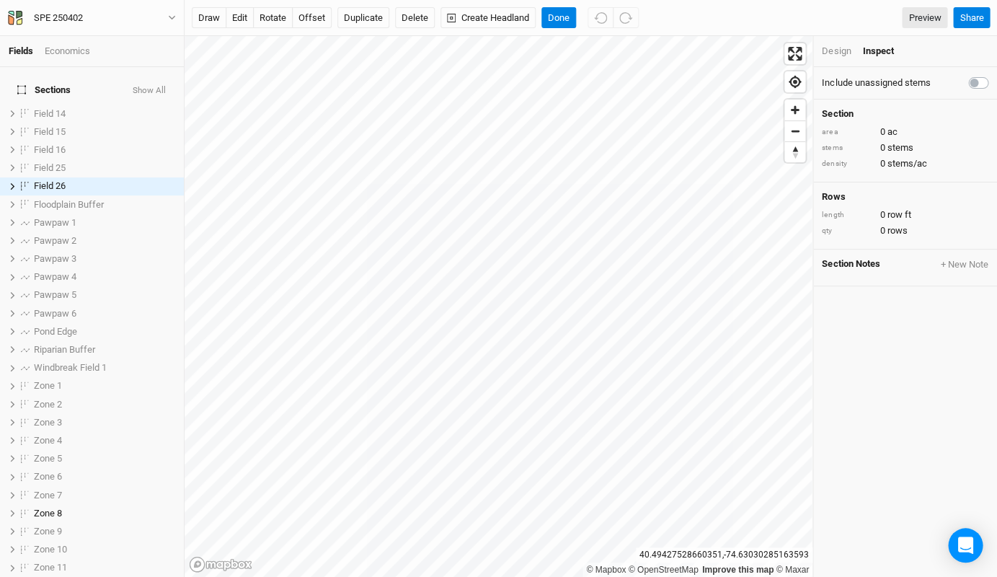
click at [847, 50] on div "Design" at bounding box center [836, 51] width 29 height 13
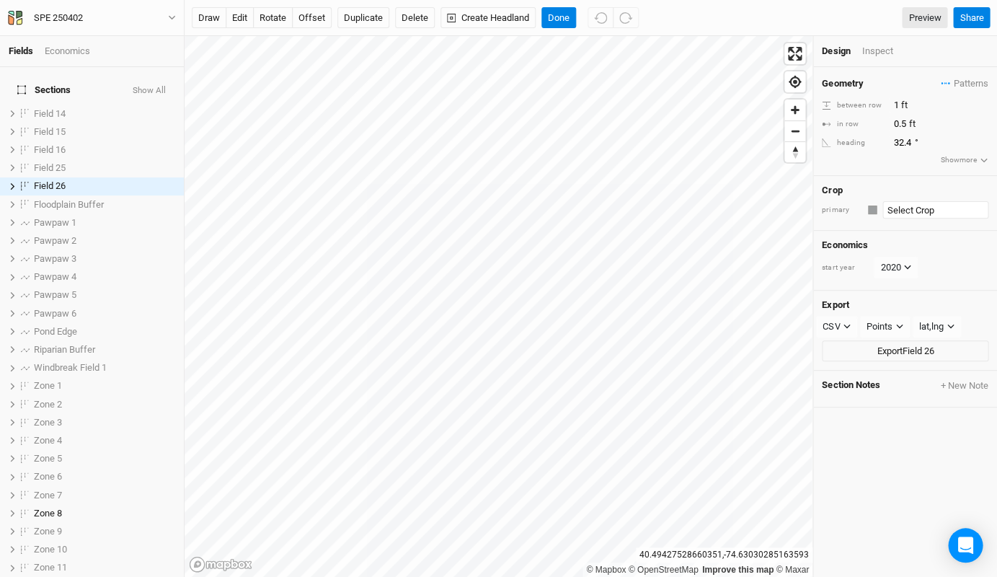
click at [918, 216] on div "Crop primary" at bounding box center [905, 204] width 184 height 56
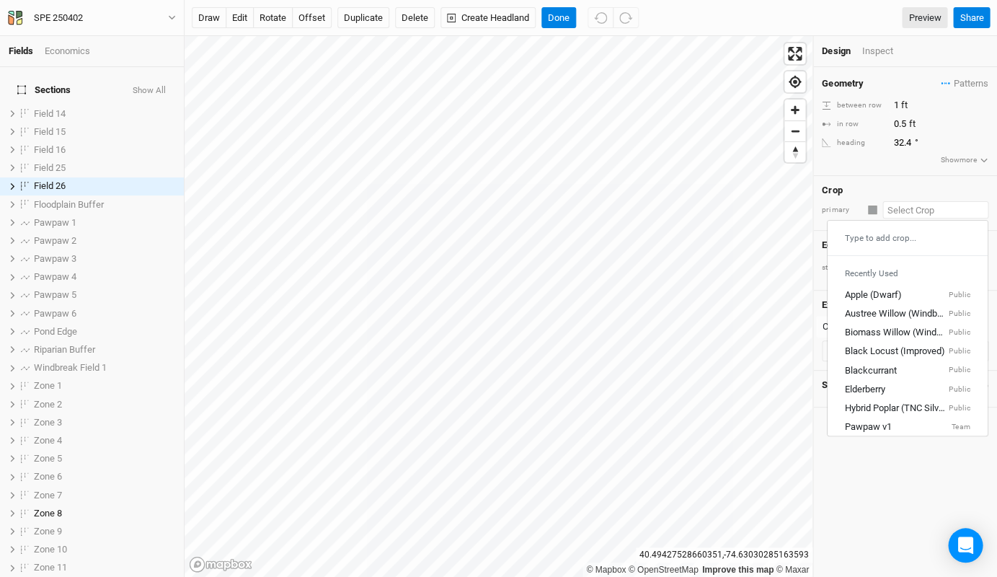
click at [913, 208] on input "text" at bounding box center [936, 209] width 106 height 17
click at [888, 290] on div "Apple (Dwarf)" at bounding box center [873, 294] width 57 height 13
type input "12"
type input "4"
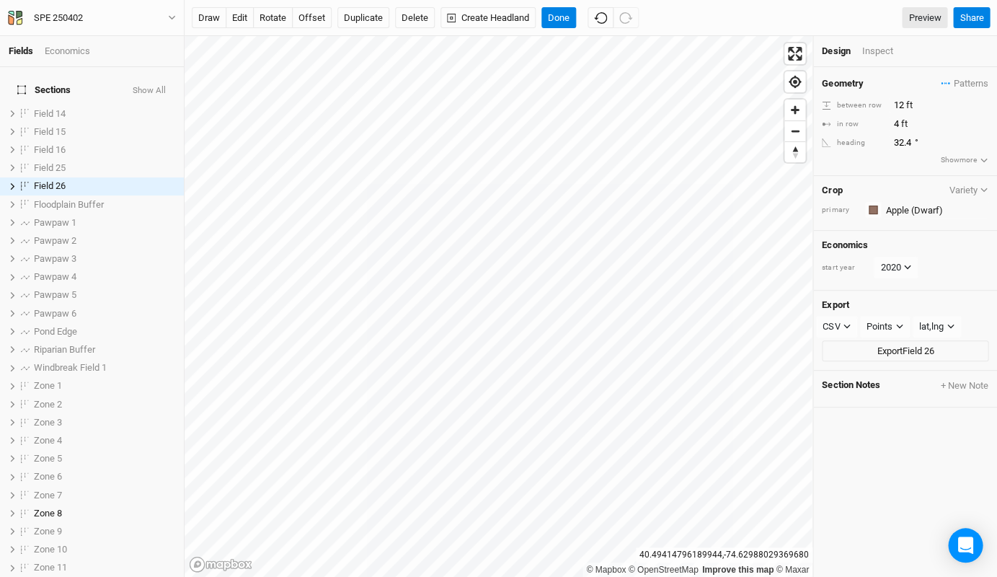
click at [869, 59] on div "Design Inspect" at bounding box center [905, 51] width 184 height 31
click at [872, 52] on div "Inspect" at bounding box center [887, 51] width 51 height 13
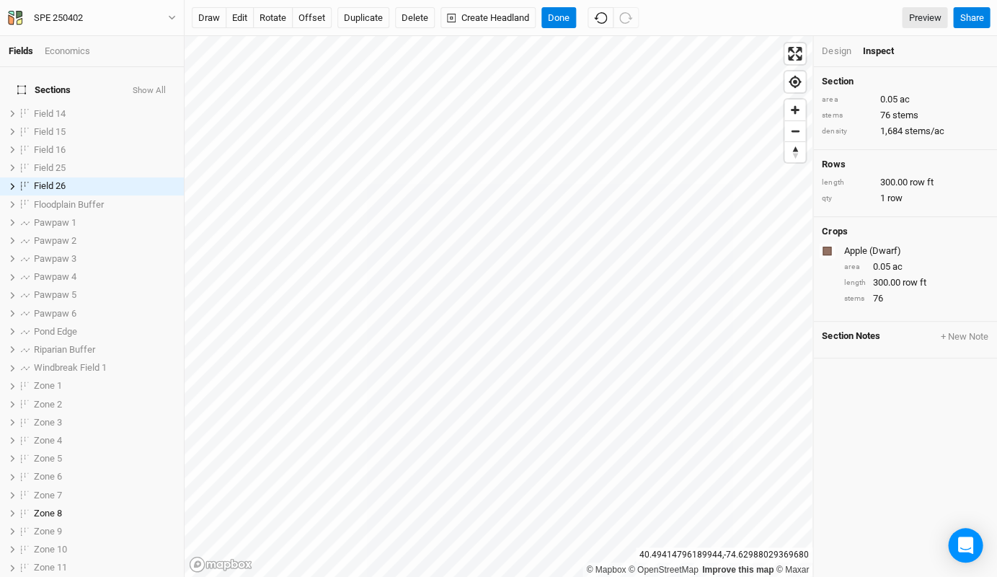
click at [849, 52] on div "Design" at bounding box center [836, 51] width 29 height 13
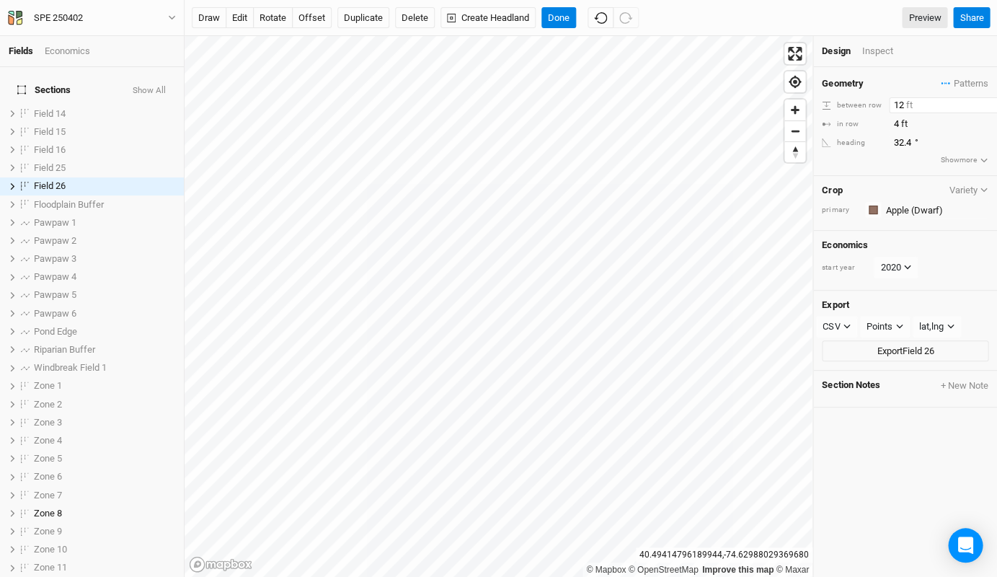
click at [899, 104] on input "12" at bounding box center [951, 105] width 125 height 16
drag, startPoint x: 904, startPoint y: 102, endPoint x: 883, endPoint y: 103, distance: 20.2
click at [883, 103] on div "between row 12 ft" at bounding box center [905, 105] width 167 height 16
type input "1"
click at [897, 125] on input "4" at bounding box center [951, 124] width 125 height 16
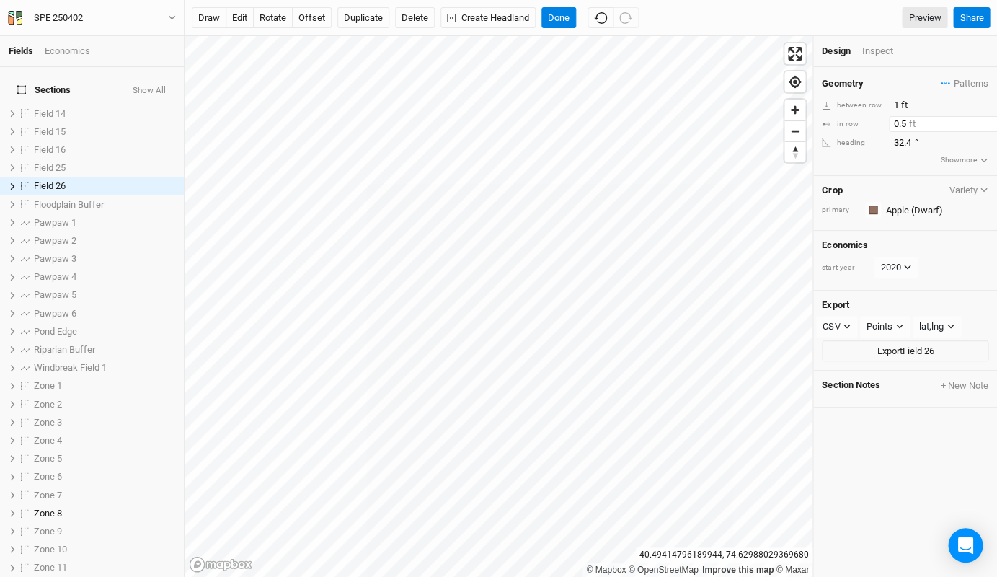
type input "0.5"
click at [888, 162] on div "Geometry Patterns FC Windbreak view [PERSON_NAME] 2 view [PERSON_NAME] 3 view ＋…" at bounding box center [905, 121] width 184 height 109
click at [882, 57] on div "Inspect" at bounding box center [887, 51] width 51 height 13
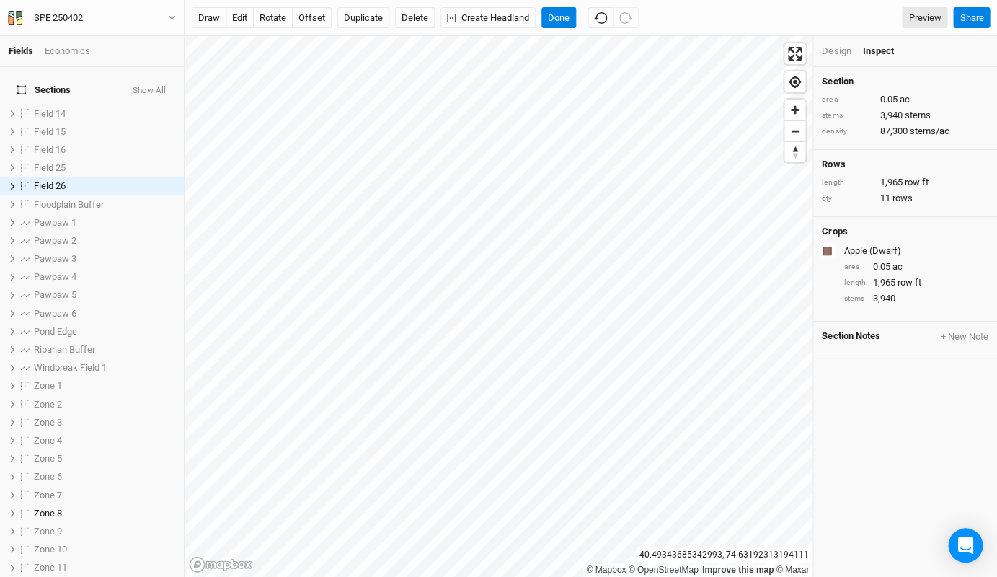
click at [555, 29] on div "draw edit rotate offset Duplicate Delete Create Headland Done Preview Share" at bounding box center [591, 18] width 813 height 36
click at [560, 19] on button "Done" at bounding box center [559, 18] width 35 height 22
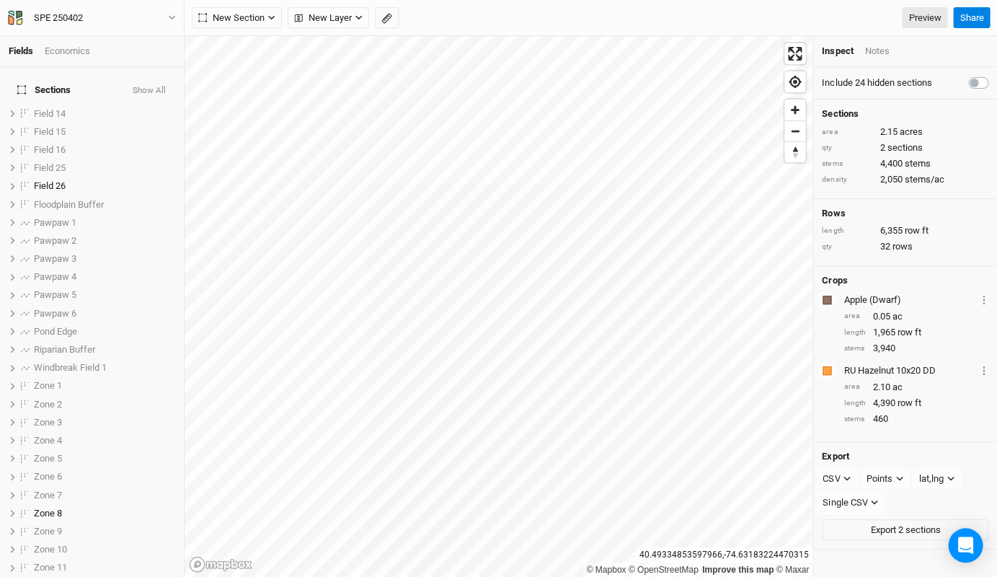
click at [452, 0] on html "Fields Economics Sections Show All Field 14 show Field 15 show Field 16 show Fi…" at bounding box center [498, 288] width 997 height 577
click at [583, 0] on html "Fields Economics Sections Show All Field 14 show Field 15 show Field 16 show Fi…" at bounding box center [498, 288] width 997 height 577
click at [379, 14] on button "button" at bounding box center [387, 18] width 24 height 22
click at [260, 20] on button "Done" at bounding box center [257, 18] width 35 height 22
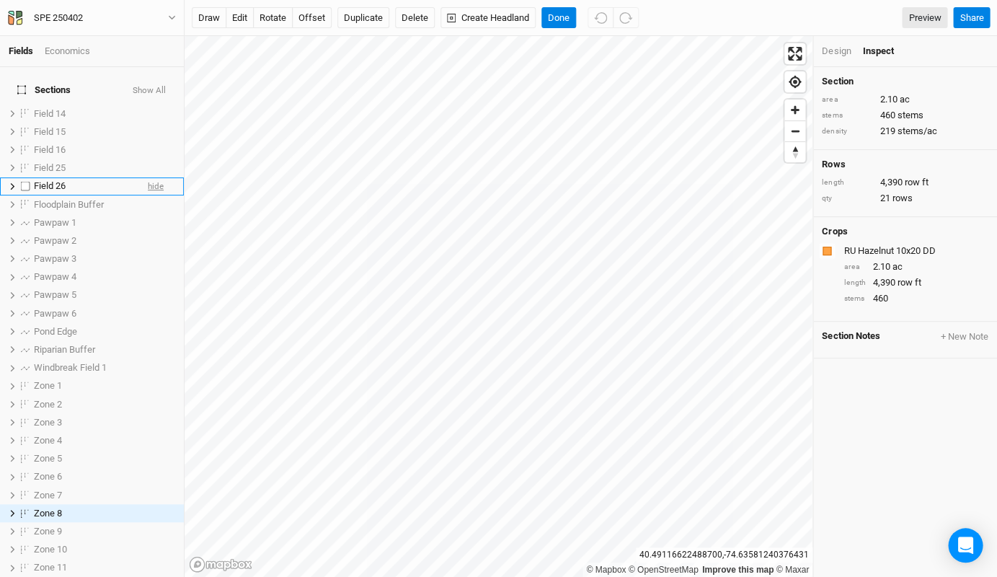
click at [151, 177] on span "hide" at bounding box center [156, 186] width 16 height 18
click at [25, 159] on label at bounding box center [26, 168] width 18 height 18
click at [25, 163] on input "checkbox" at bounding box center [25, 167] width 9 height 9
checkbox input "true"
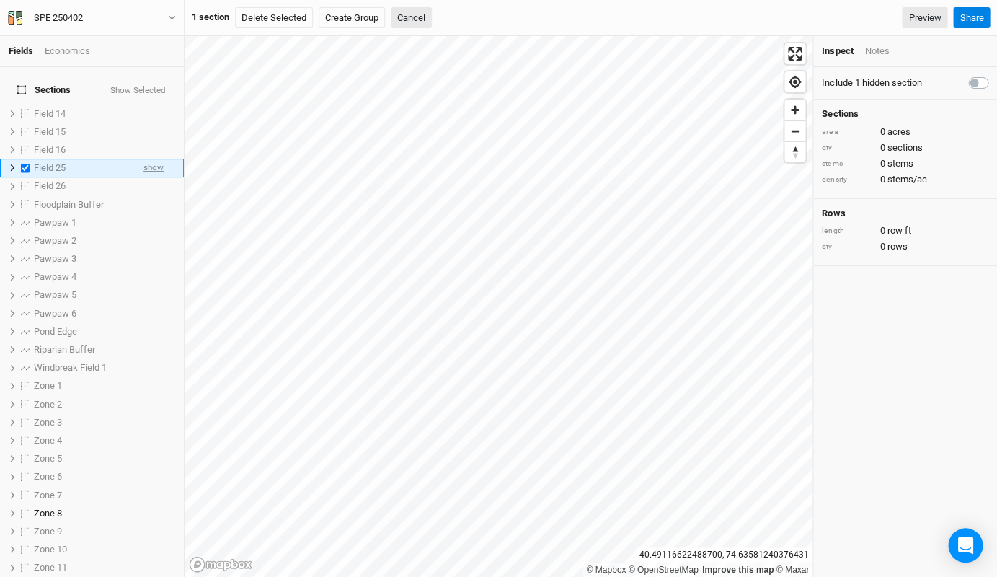
click at [144, 159] on span "show" at bounding box center [154, 168] width 20 height 18
click at [25, 177] on label at bounding box center [26, 186] width 18 height 18
click at [25, 182] on input "checkbox" at bounding box center [25, 186] width 9 height 9
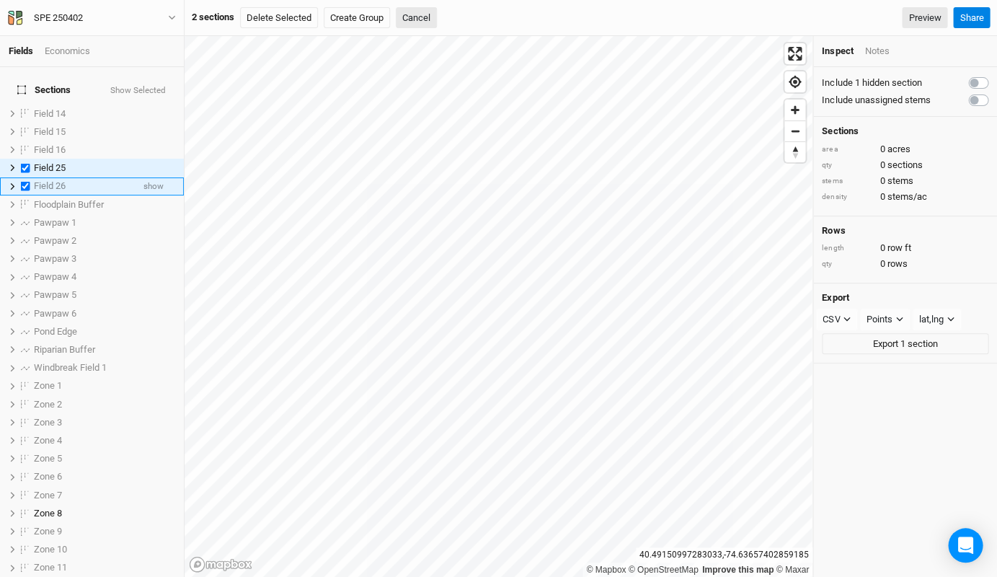
click at [26, 177] on label at bounding box center [26, 186] width 18 height 18
click at [26, 182] on input "checkbox" at bounding box center [25, 186] width 9 height 9
checkbox input "false"
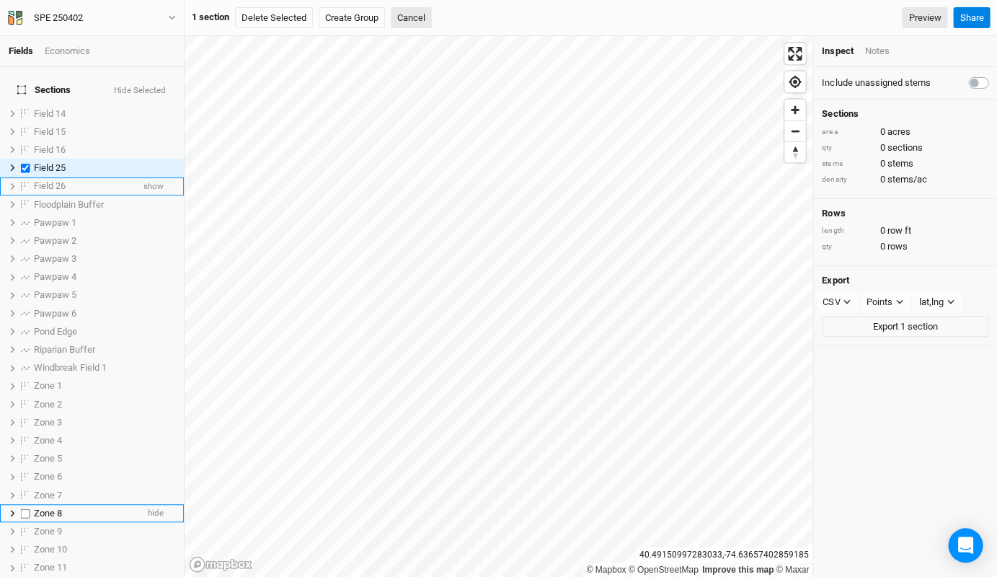
click at [24, 504] on label at bounding box center [26, 513] width 18 height 18
click at [24, 508] on input "checkbox" at bounding box center [25, 512] width 9 height 9
checkbox input "true"
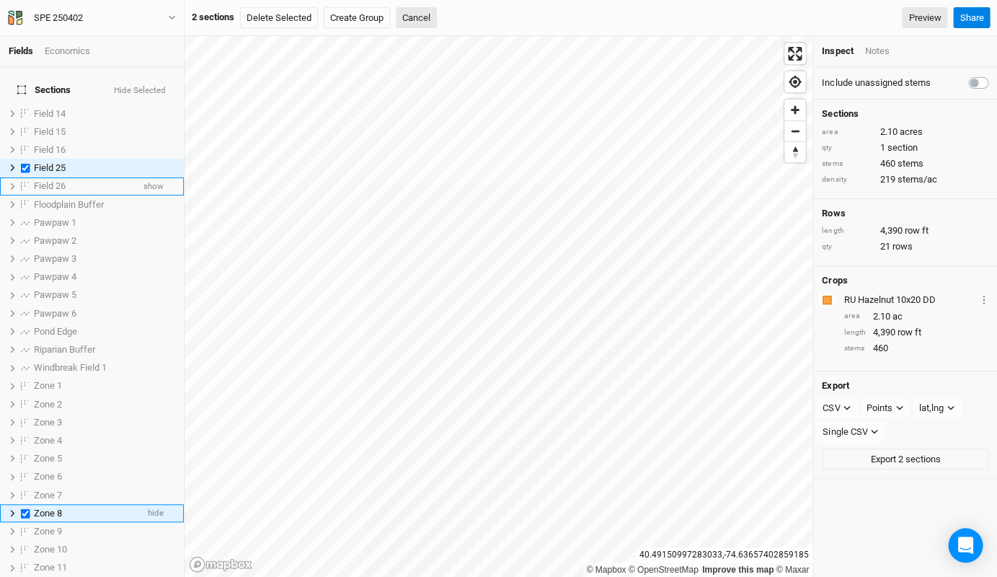
scroll to position [176, 0]
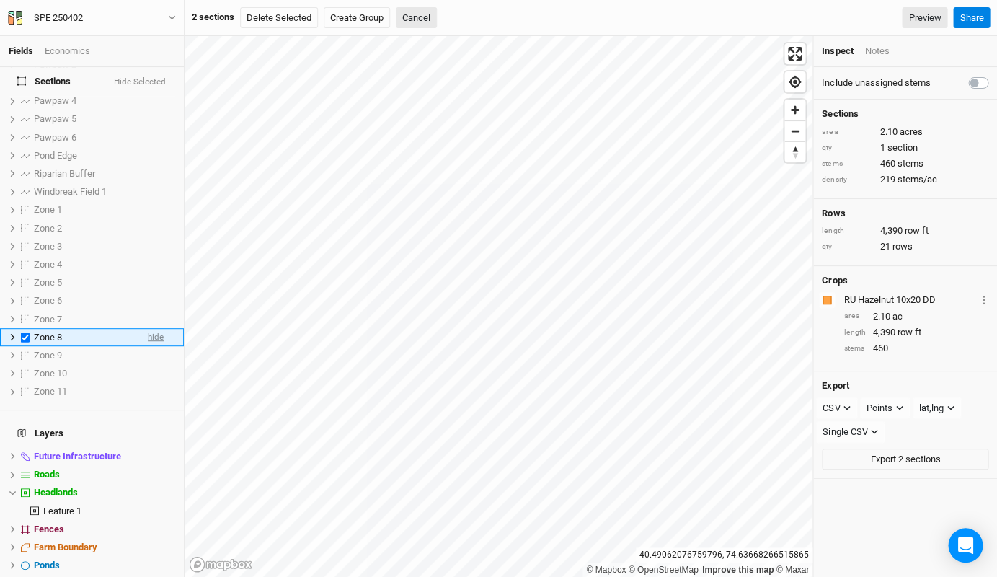
click at [154, 328] on span "hide" at bounding box center [156, 337] width 16 height 18
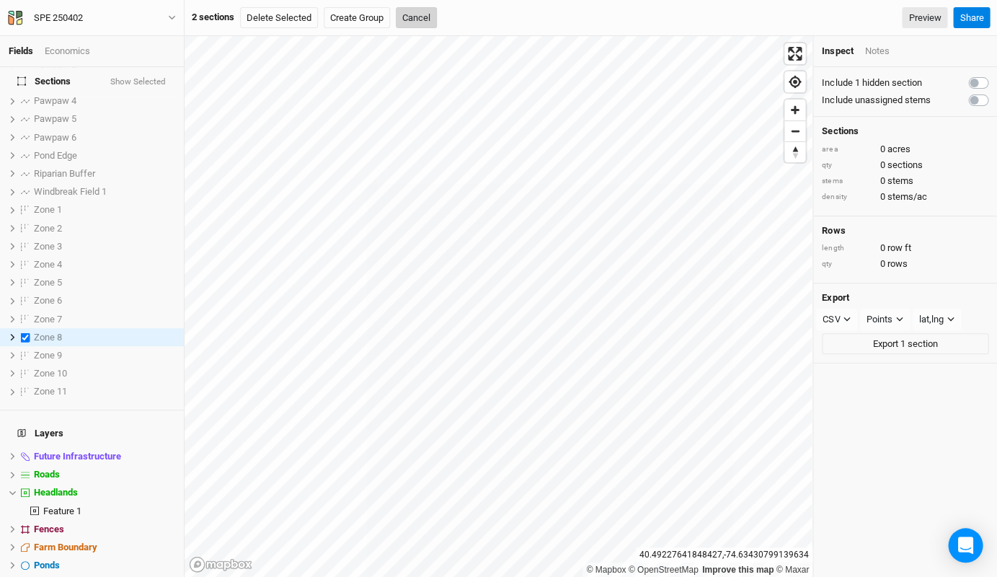
click at [413, 19] on button "Cancel" at bounding box center [416, 18] width 41 height 22
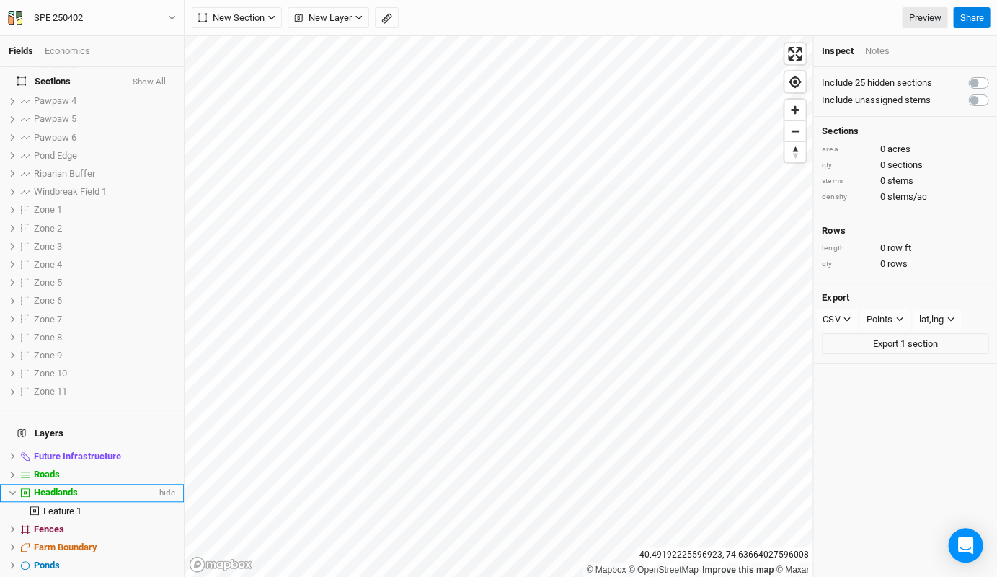
scroll to position [168, 0]
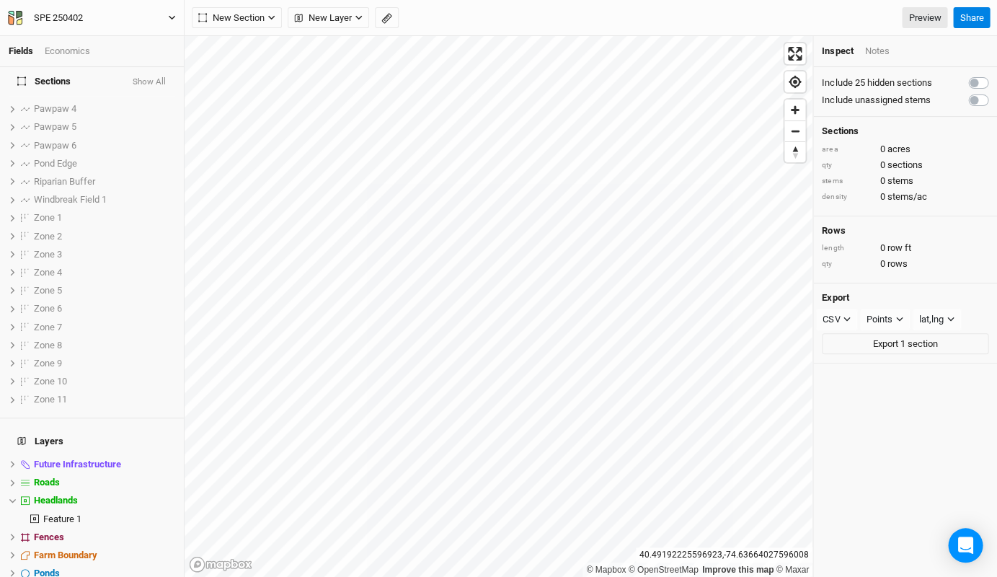
click at [169, 14] on icon "button" at bounding box center [172, 18] width 8 height 8
click at [440, 13] on div "New Section Grid Line Keyline Beta Upload New Layer Custom Contours Utilities R…" at bounding box center [570, 18] width 756 height 22
click at [273, 19] on icon "button" at bounding box center [272, 18] width 8 height 8
click at [263, 110] on button "Upload" at bounding box center [250, 113] width 114 height 22
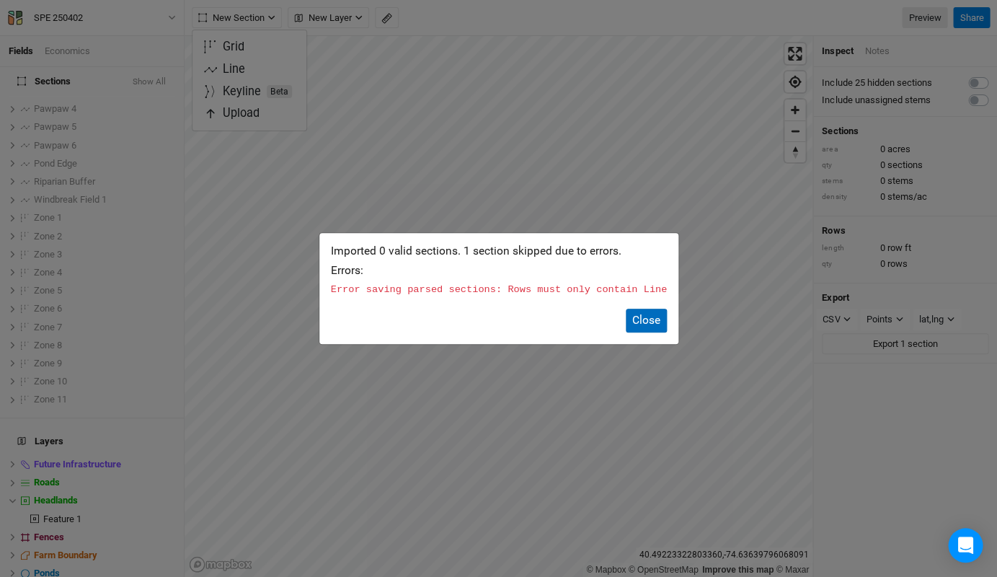
click at [661, 322] on button "Close" at bounding box center [646, 321] width 41 height 24
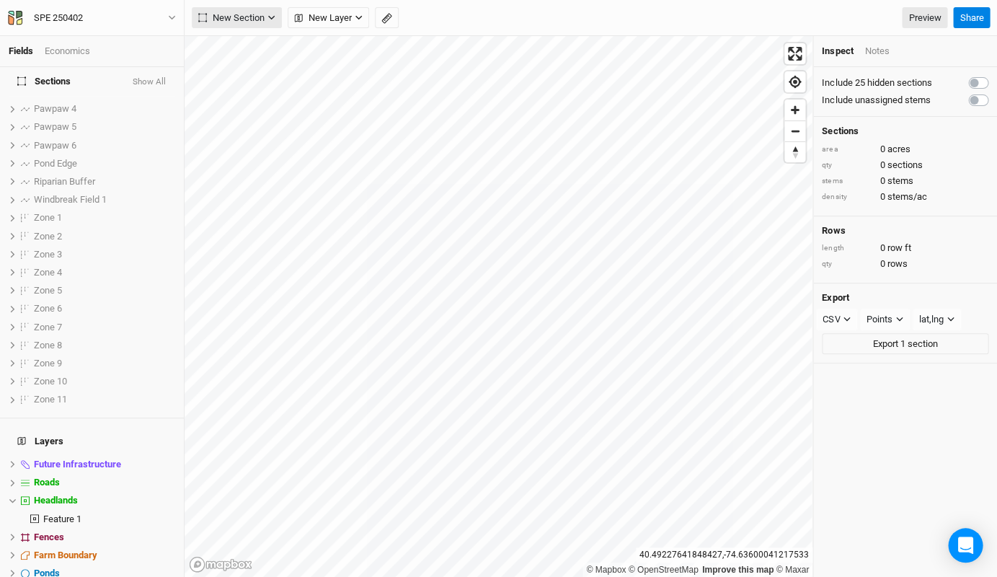
click at [272, 19] on icon "button" at bounding box center [271, 18] width 6 height 4
click at [257, 122] on button "Upload" at bounding box center [250, 113] width 114 height 22
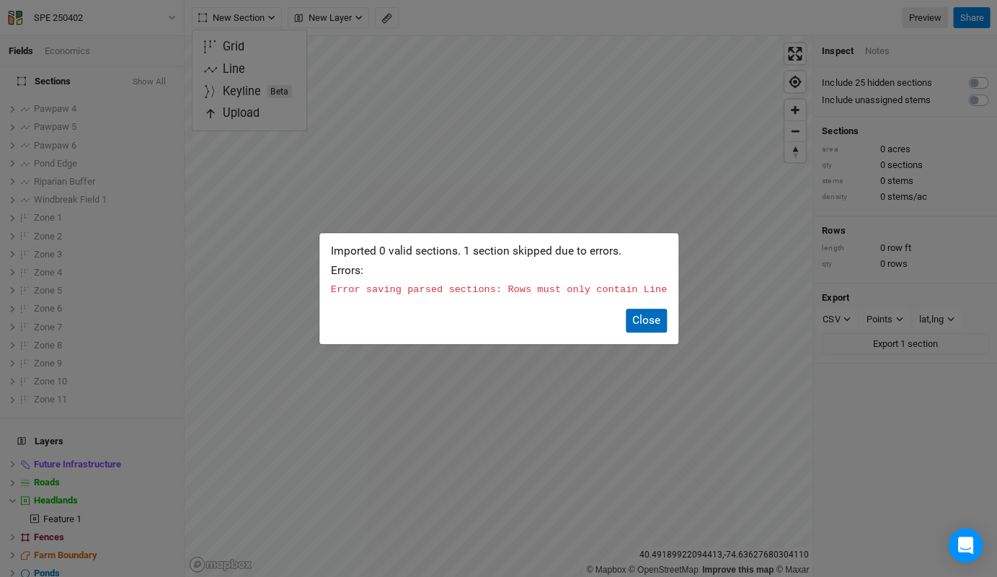
click at [639, 317] on button "Close" at bounding box center [646, 321] width 41 height 24
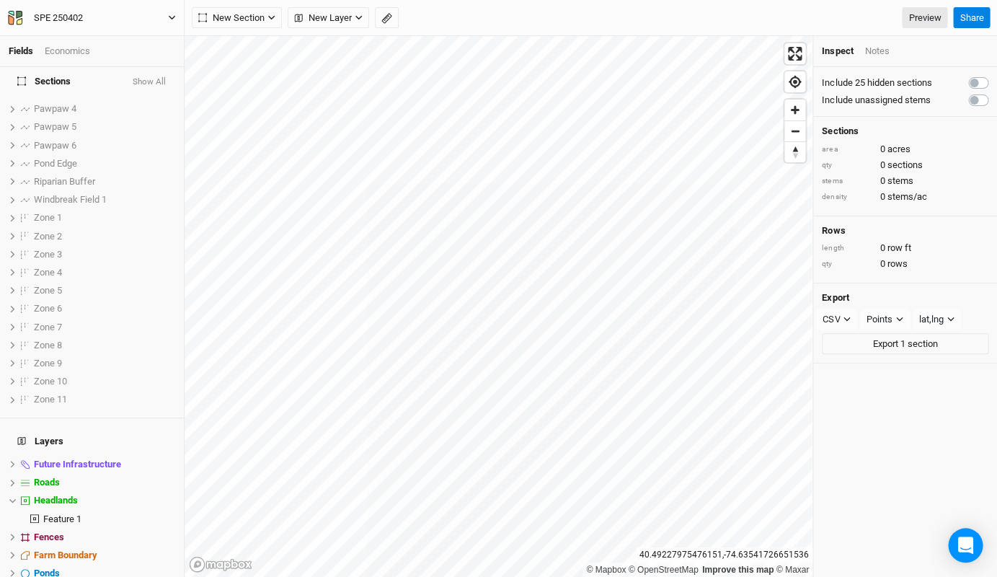
click at [167, 20] on button "SPE 250402" at bounding box center [91, 18] width 169 height 16
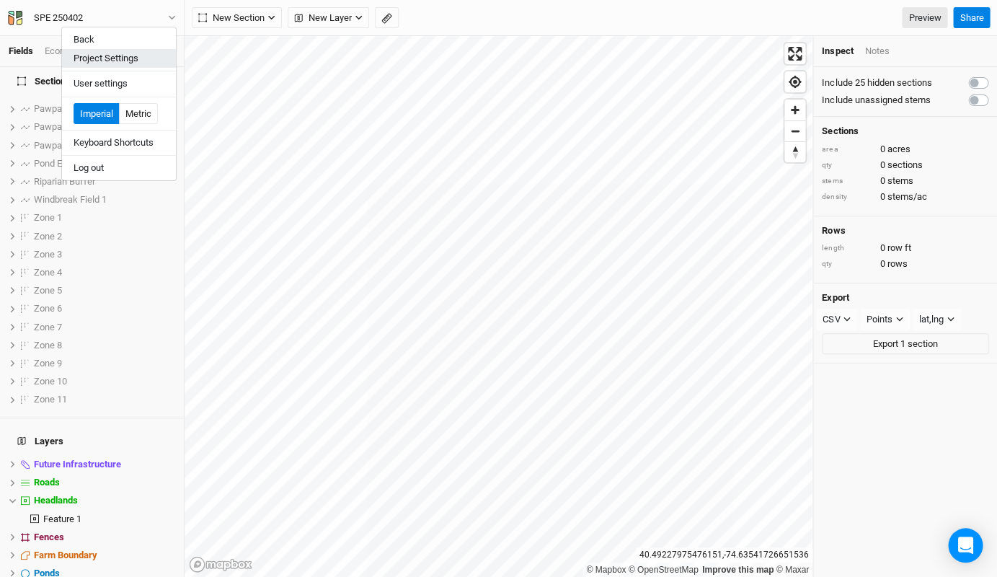
click at [144, 61] on button "Project Settings" at bounding box center [119, 58] width 114 height 19
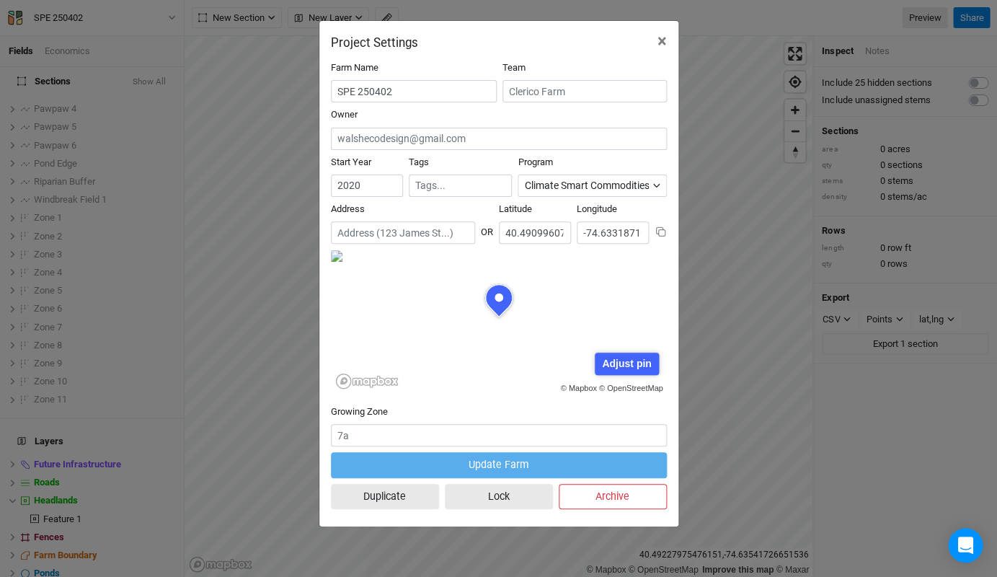
scroll to position [72, 168]
click at [574, 186] on div "Climate Smart Commodities" at bounding box center [586, 185] width 125 height 15
click at [588, 156] on div "Program Climate Smart Commodities" at bounding box center [592, 176] width 149 height 41
click at [353, 376] on use "Mapbox logo" at bounding box center [375, 381] width 44 height 10
click at [666, 40] on span "×" at bounding box center [662, 41] width 9 height 20
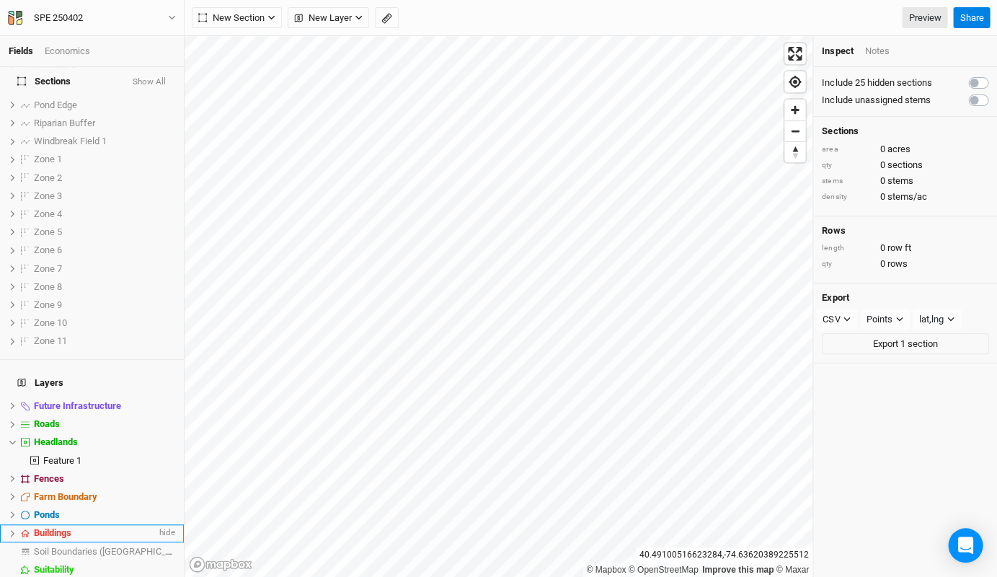
scroll to position [226, 0]
click at [85, 576] on div "Base Layer" at bounding box center [104, 589] width 141 height 12
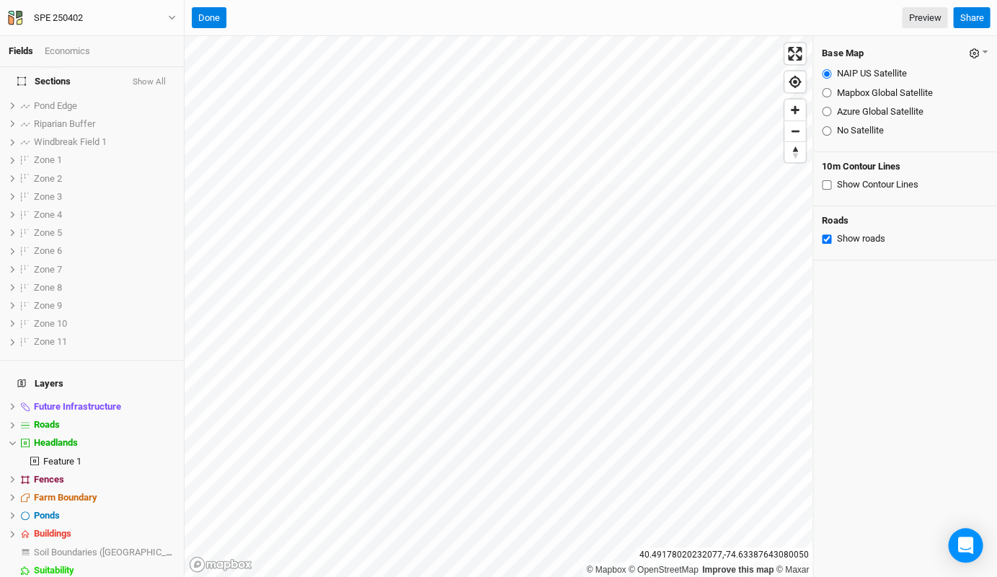
click at [825, 91] on input "Mapbox Global Satellite" at bounding box center [826, 92] width 9 height 9
radio input "true"
click at [830, 110] on div "Azure Global Satellite" at bounding box center [905, 111] width 167 height 13
click at [826, 110] on input "Azure Global Satellite" at bounding box center [826, 111] width 9 height 9
radio input "true"
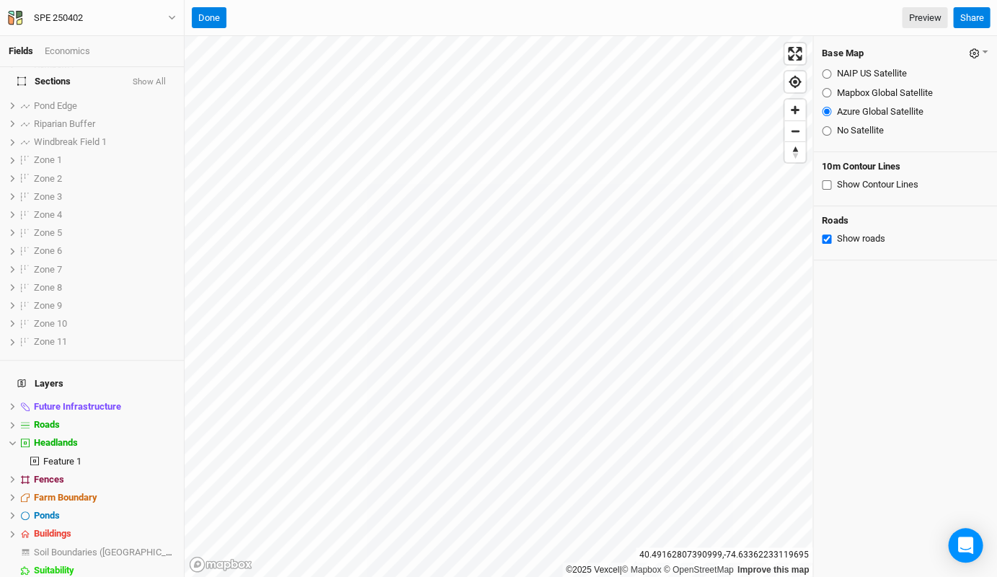
click at [825, 130] on input "No Satellite" at bounding box center [826, 130] width 9 height 9
radio input "true"
click at [830, 92] on div "Mapbox Global Satellite" at bounding box center [905, 93] width 167 height 13
click at [826, 92] on input "Mapbox Global Satellite" at bounding box center [826, 92] width 9 height 9
radio input "true"
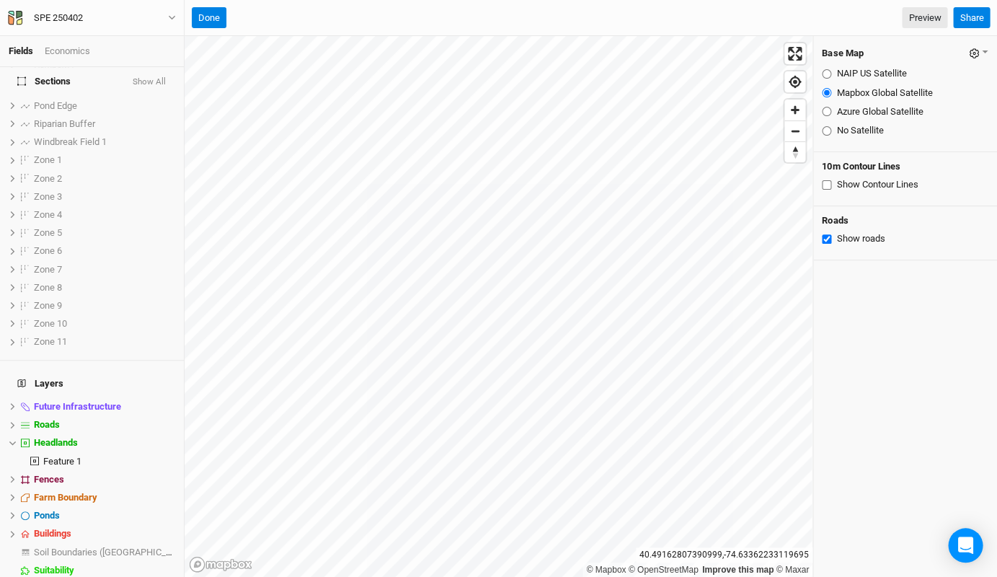
click at [824, 72] on input "NAIP US Satellite" at bounding box center [826, 73] width 9 height 9
radio input "true"
click at [824, 88] on input "Mapbox Global Satellite" at bounding box center [826, 92] width 9 height 9
radio input "true"
click at [825, 180] on input "Show Contour Lines" at bounding box center [826, 184] width 9 height 9
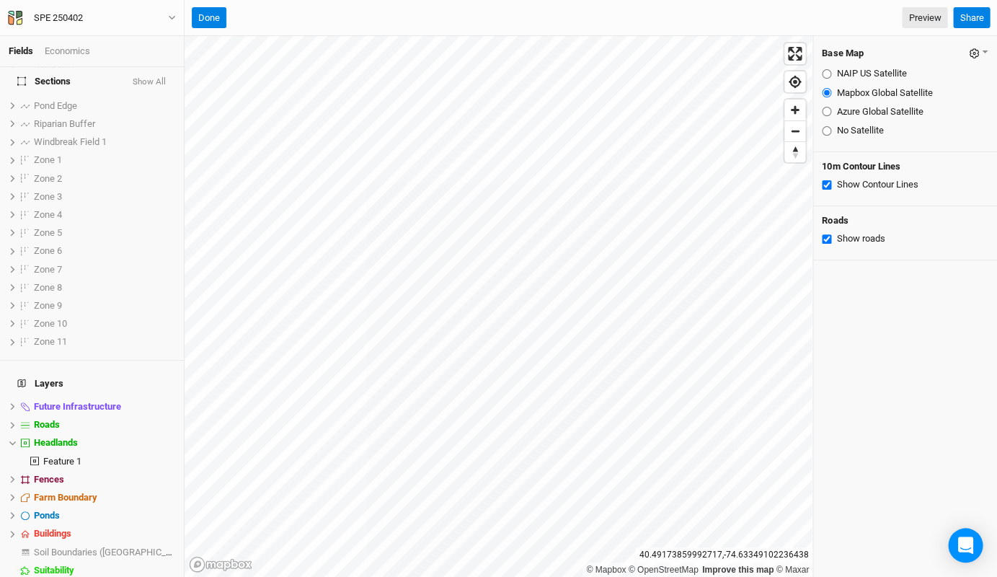
click at [826, 181] on input "Show Contour Lines" at bounding box center [826, 184] width 9 height 9
checkbox input "false"
click at [202, 19] on button "Done" at bounding box center [209, 18] width 35 height 22
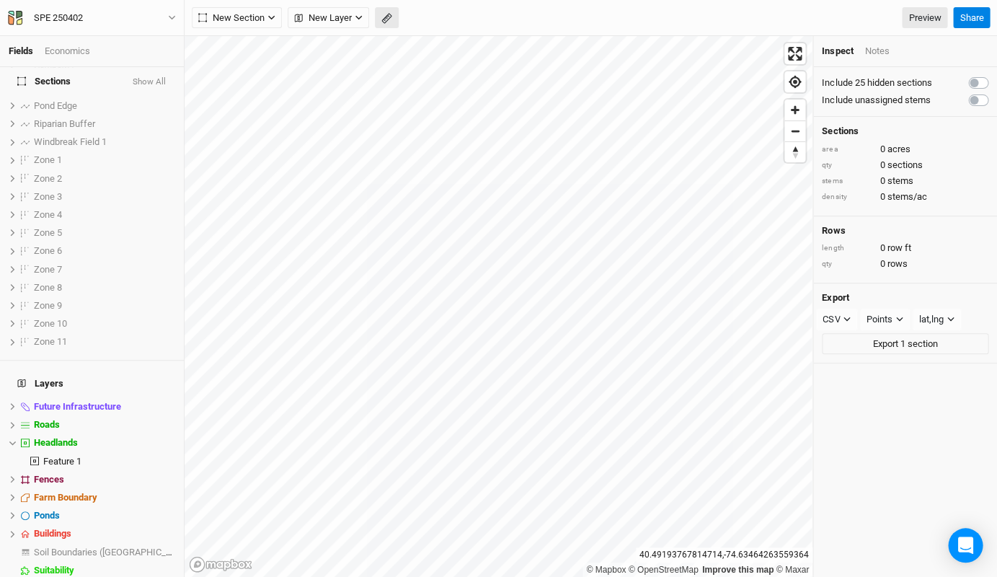
click at [384, 16] on icon "button" at bounding box center [387, 18] width 11 height 11
click at [263, 20] on button "Done" at bounding box center [257, 18] width 35 height 22
click at [383, 24] on button "button" at bounding box center [387, 18] width 24 height 22
click at [263, 23] on button "Done" at bounding box center [257, 18] width 35 height 22
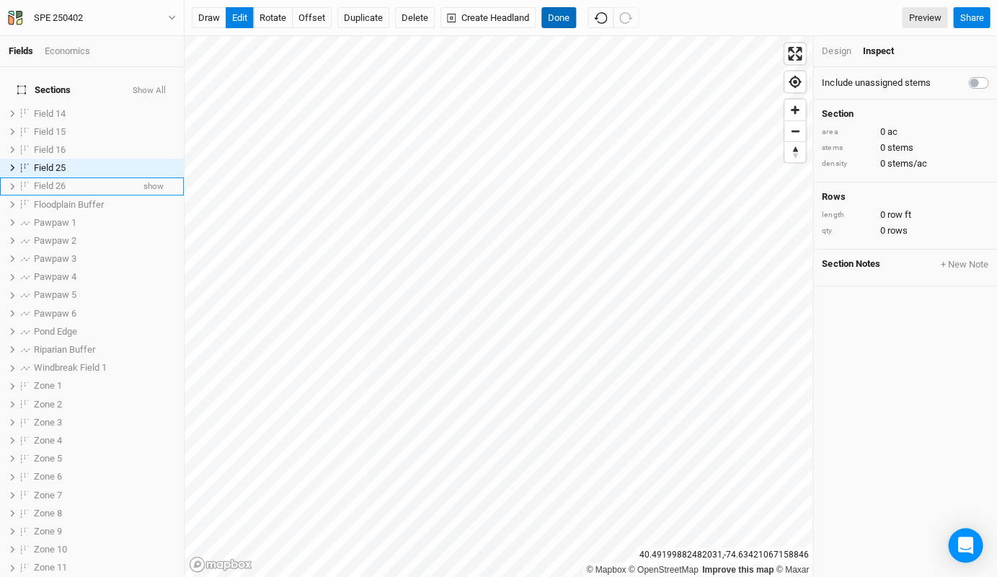
click at [559, 17] on button "Done" at bounding box center [559, 18] width 35 height 22
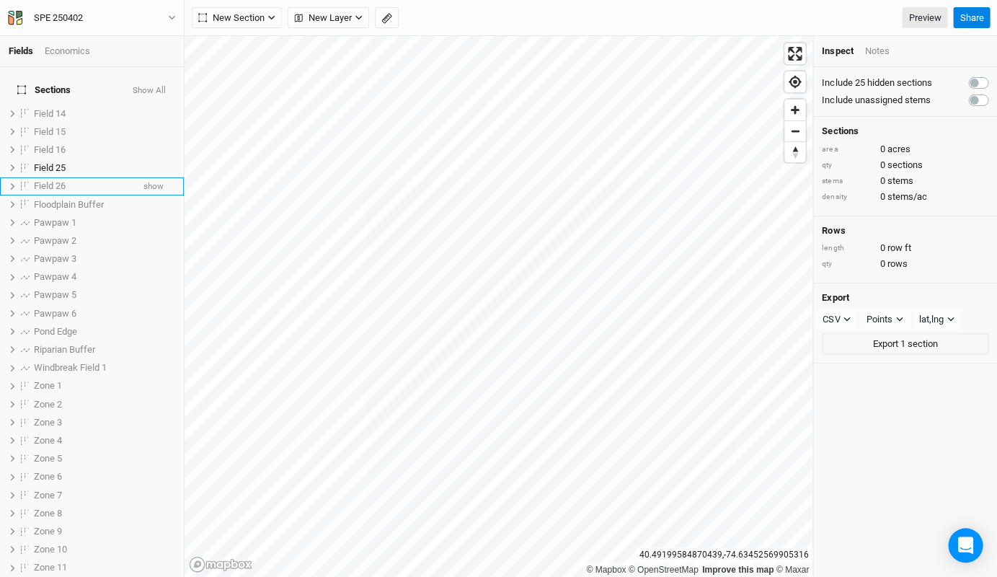
click at [391, 30] on div "New Section Grid Line Keyline Beta Upload New Layer Custom Contours Utilities R…" at bounding box center [591, 18] width 813 height 36
click at [390, 24] on button "button" at bounding box center [387, 18] width 24 height 22
click at [261, 22] on button "Done" at bounding box center [257, 18] width 35 height 22
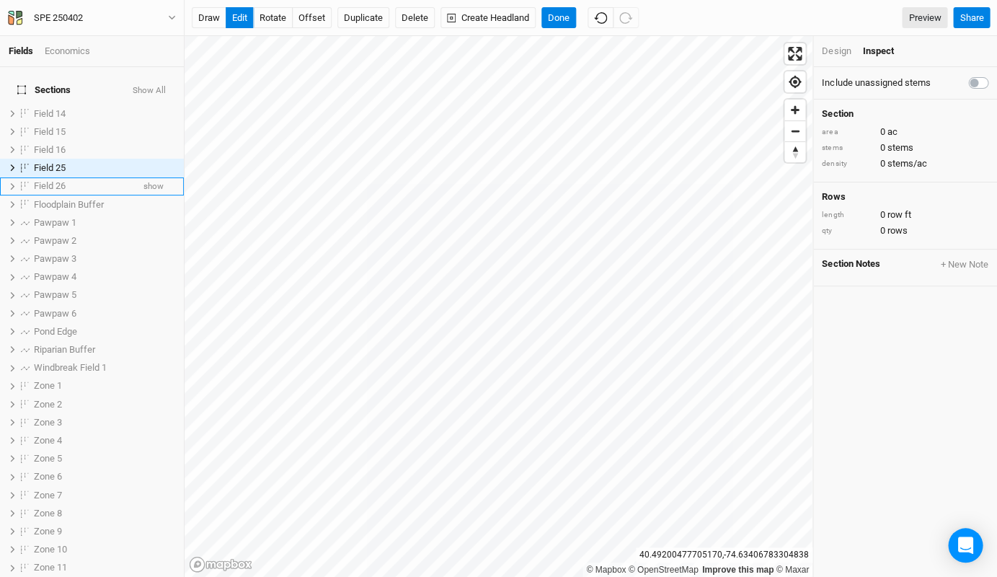
click at [552, 32] on div "draw edit rotate offset Duplicate Delete Create Headland Done Preview Share" at bounding box center [591, 18] width 813 height 36
click at [552, 17] on button "Done" at bounding box center [559, 18] width 35 height 22
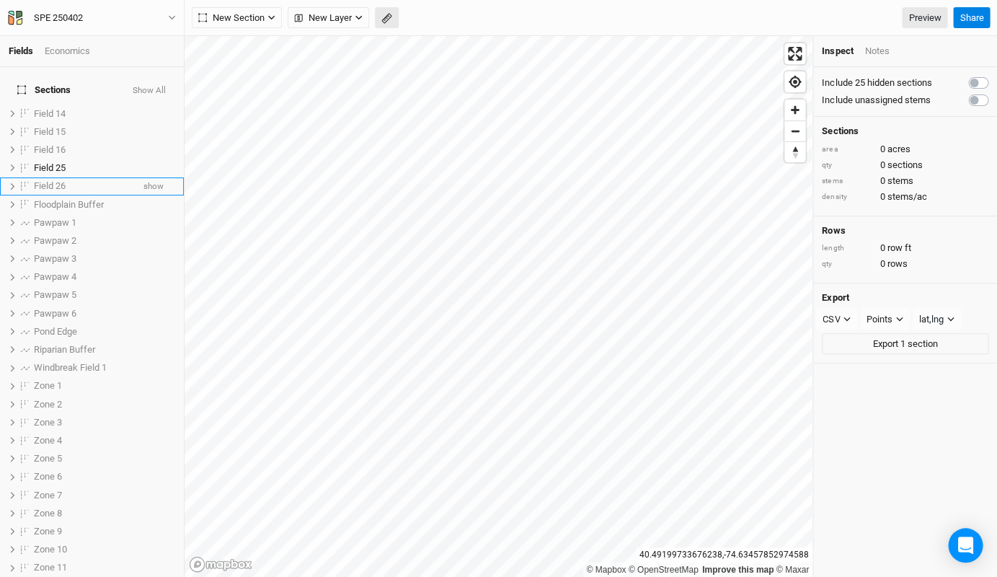
click at [382, 20] on rect "button" at bounding box center [386, 19] width 9 height 10
click at [260, 24] on button "Done" at bounding box center [257, 18] width 35 height 22
click at [387, 17] on icon "button" at bounding box center [387, 18] width 6 height 6
click at [258, 22] on button "Done" at bounding box center [257, 18] width 35 height 22
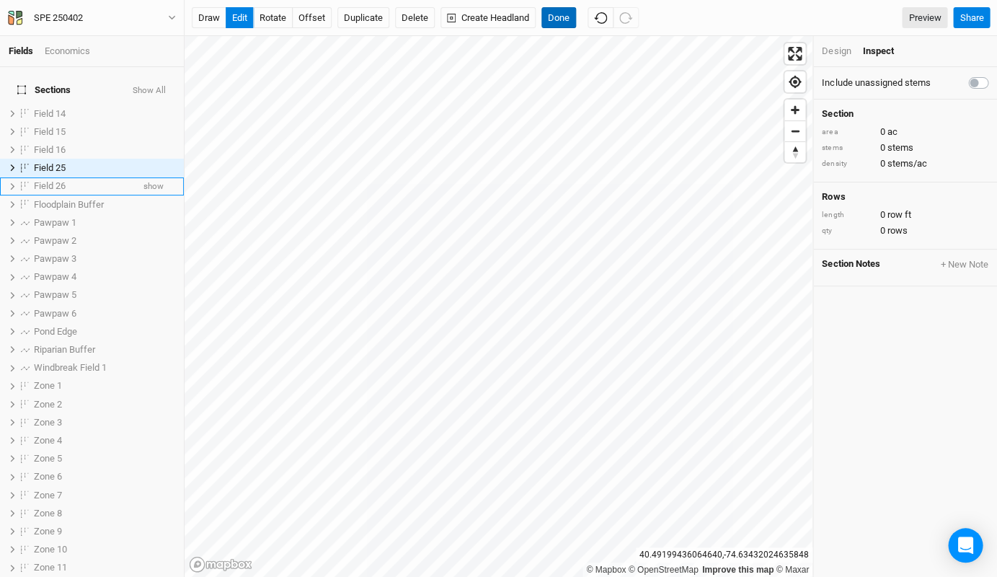
click at [571, 18] on button "Done" at bounding box center [559, 18] width 35 height 22
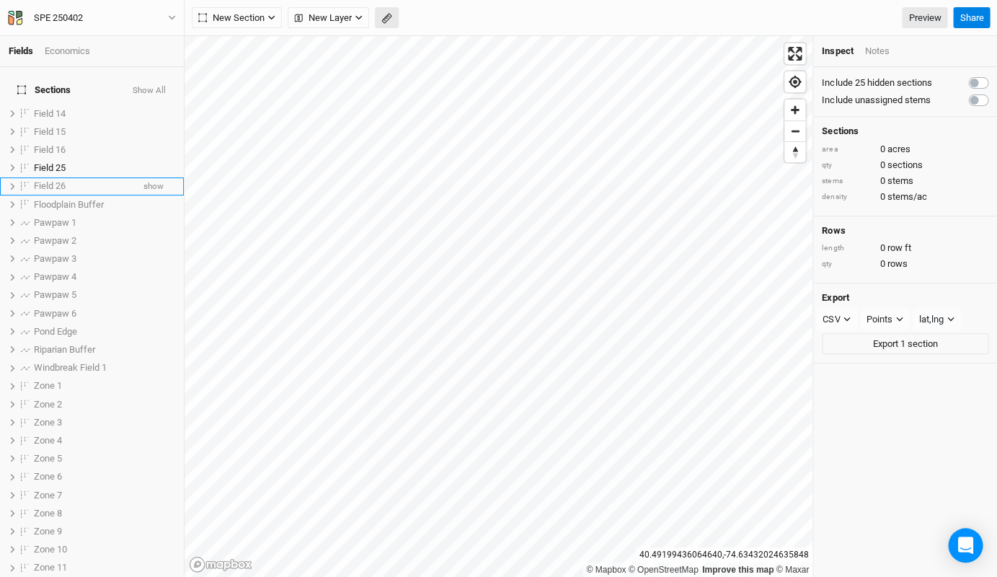
click at [384, 20] on icon "button" at bounding box center [387, 18] width 11 height 11
click at [256, 23] on button "Done" at bounding box center [257, 18] width 35 height 22
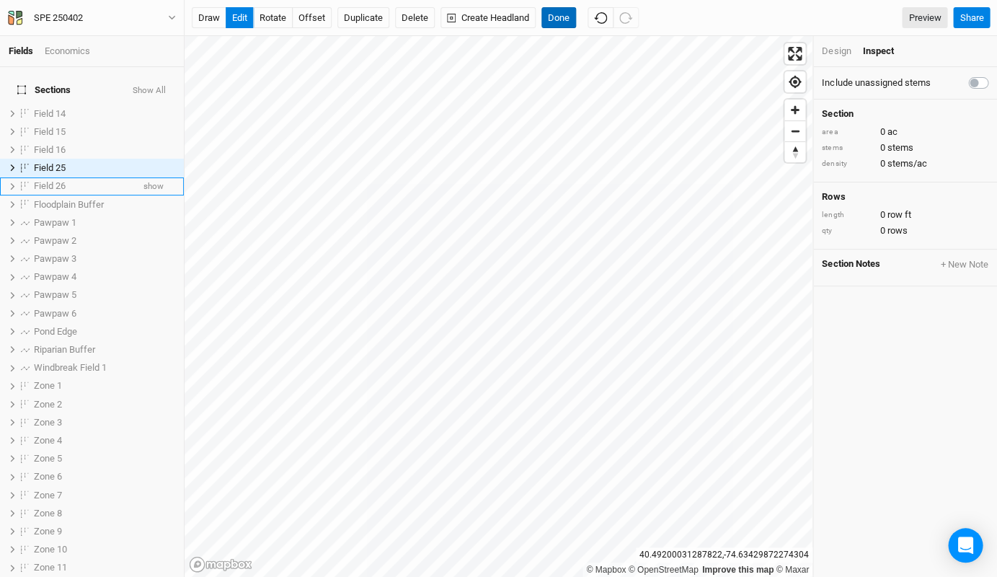
click at [565, 14] on button "Done" at bounding box center [559, 18] width 35 height 22
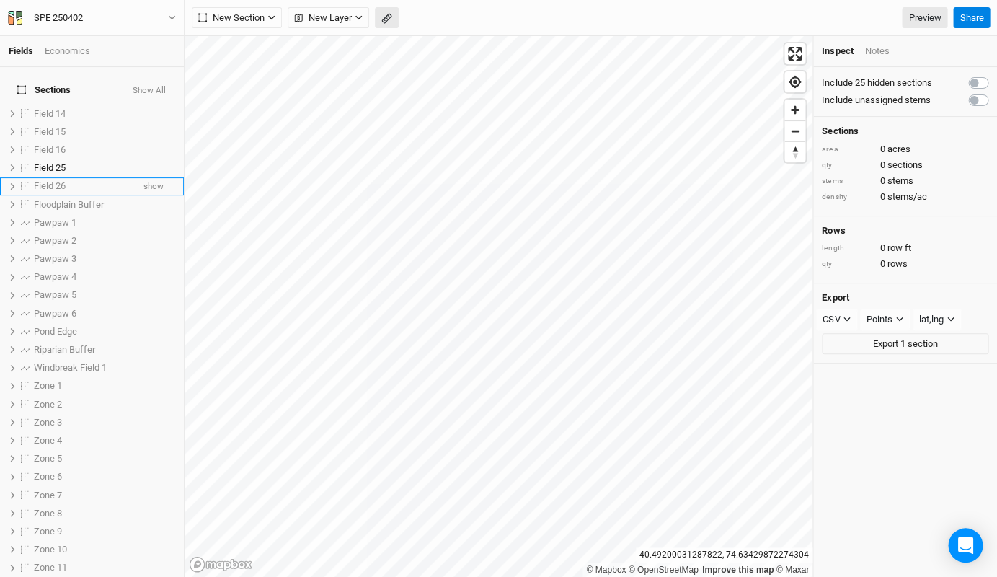
click at [382, 19] on icon "button" at bounding box center [387, 18] width 11 height 11
click at [257, 14] on button "Done" at bounding box center [257, 18] width 35 height 22
click at [382, 17] on icon "button" at bounding box center [387, 18] width 11 height 11
click at [244, 12] on button "Done" at bounding box center [257, 18] width 35 height 22
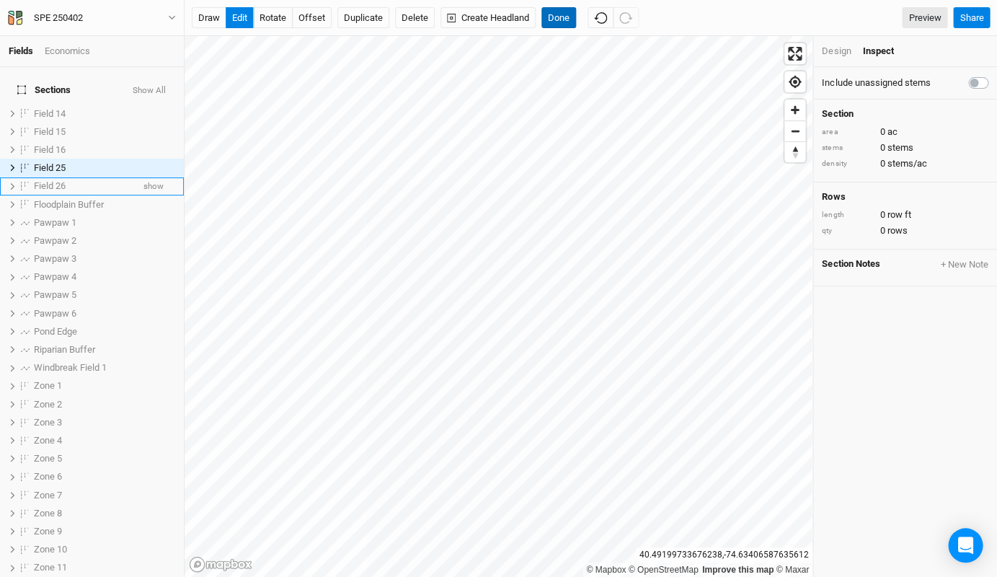
click at [556, 19] on button "Done" at bounding box center [559, 18] width 35 height 22
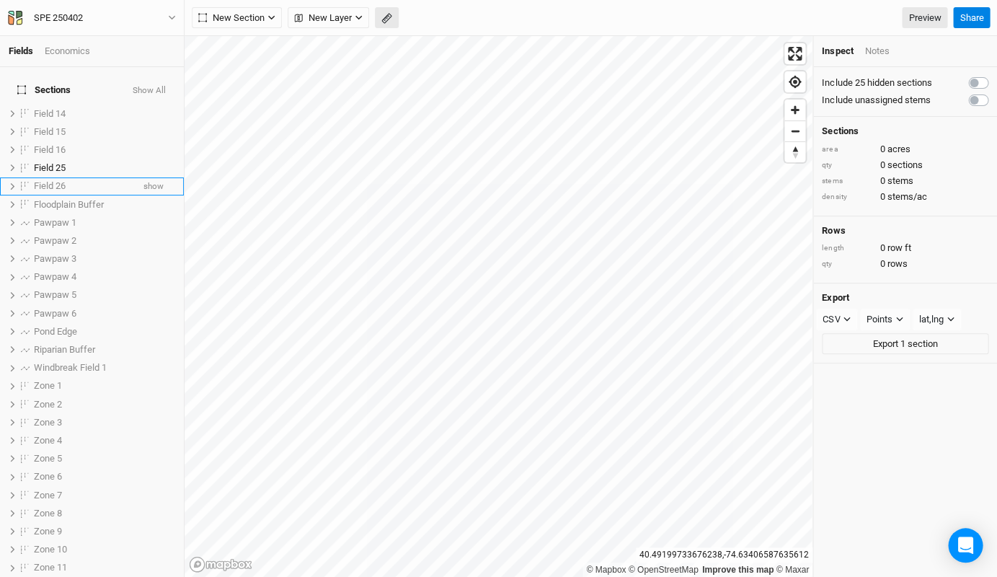
click at [382, 19] on icon "button" at bounding box center [387, 18] width 11 height 11
click at [252, 26] on button "Done" at bounding box center [257, 18] width 35 height 22
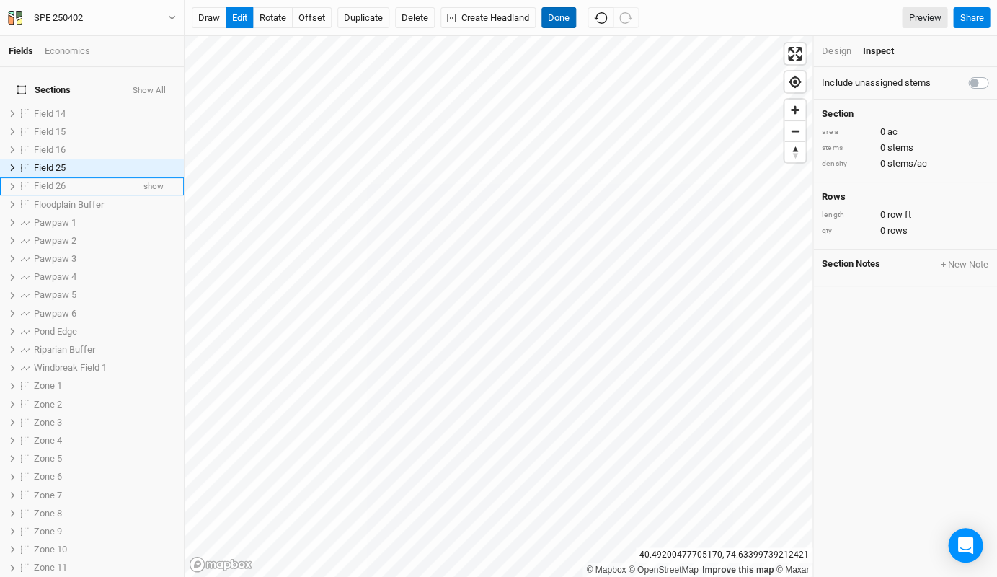
click at [564, 25] on button "Done" at bounding box center [559, 18] width 35 height 22
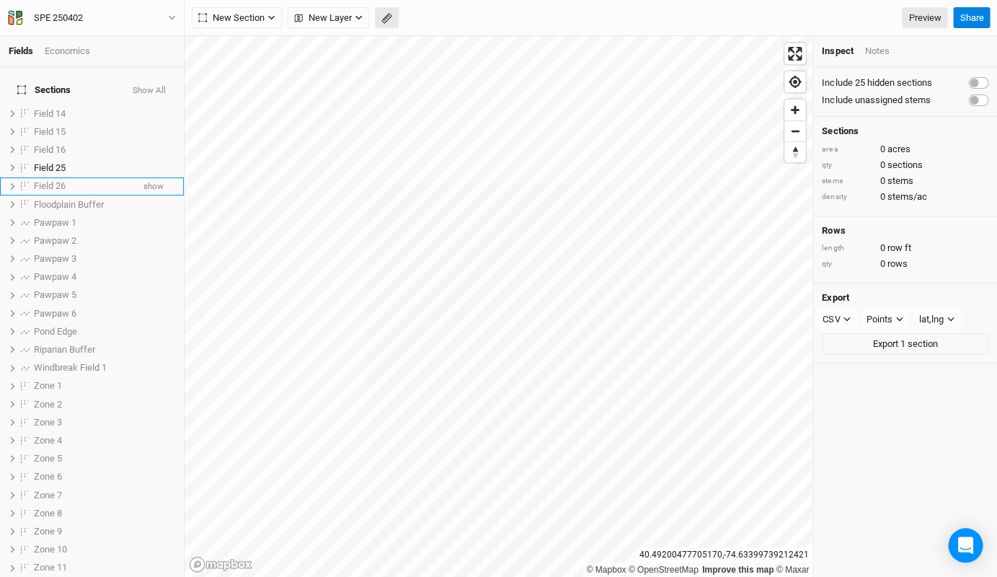
click at [384, 22] on rect "button" at bounding box center [386, 19] width 9 height 10
click at [248, 14] on button "Done" at bounding box center [257, 18] width 35 height 22
click at [389, 19] on icon "button" at bounding box center [387, 18] width 11 height 11
click at [255, 17] on button "Done" at bounding box center [257, 18] width 35 height 22
click at [389, 12] on button "button" at bounding box center [387, 18] width 24 height 22
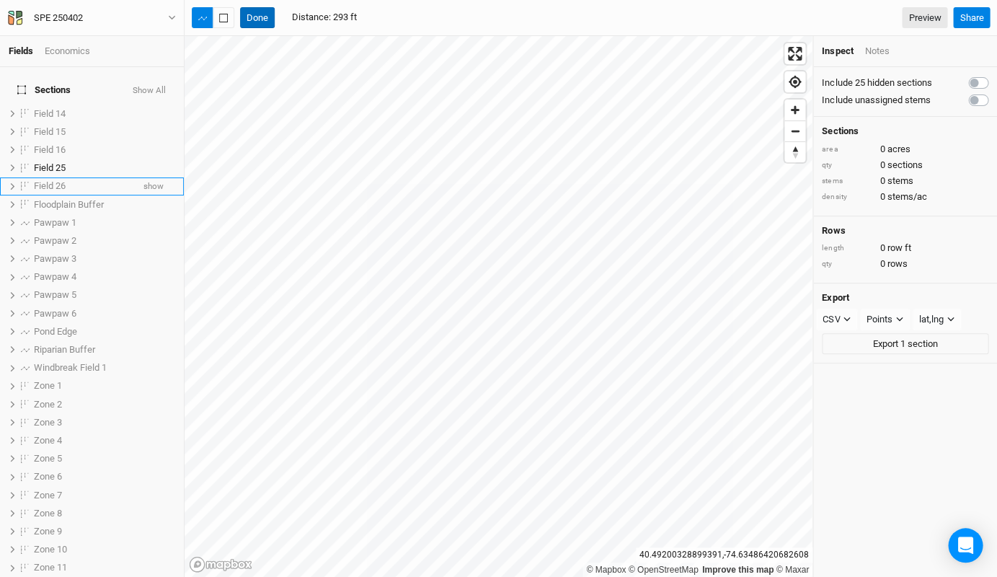
click at [250, 15] on button "Done" at bounding box center [257, 18] width 35 height 22
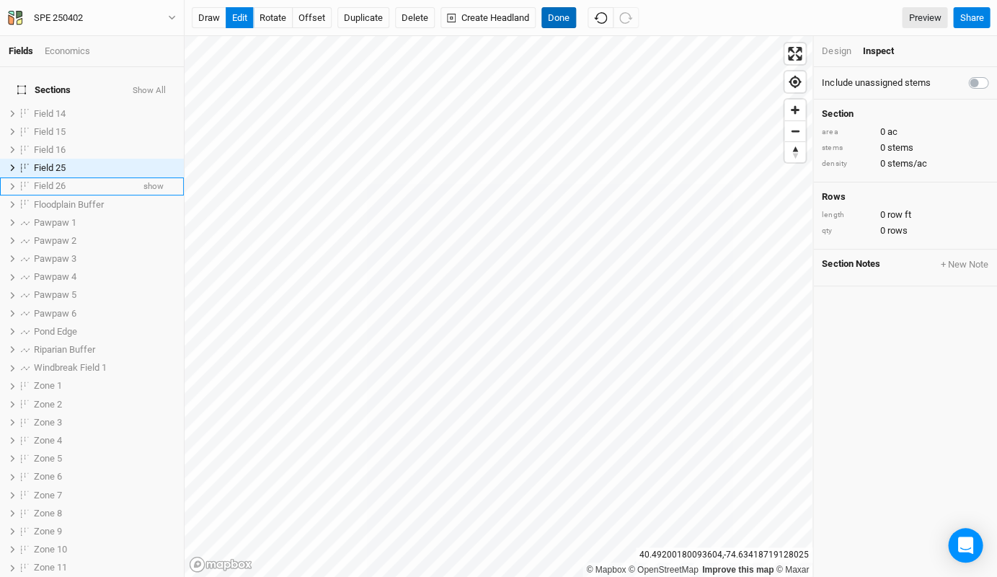
click at [568, 17] on button "Done" at bounding box center [559, 18] width 35 height 22
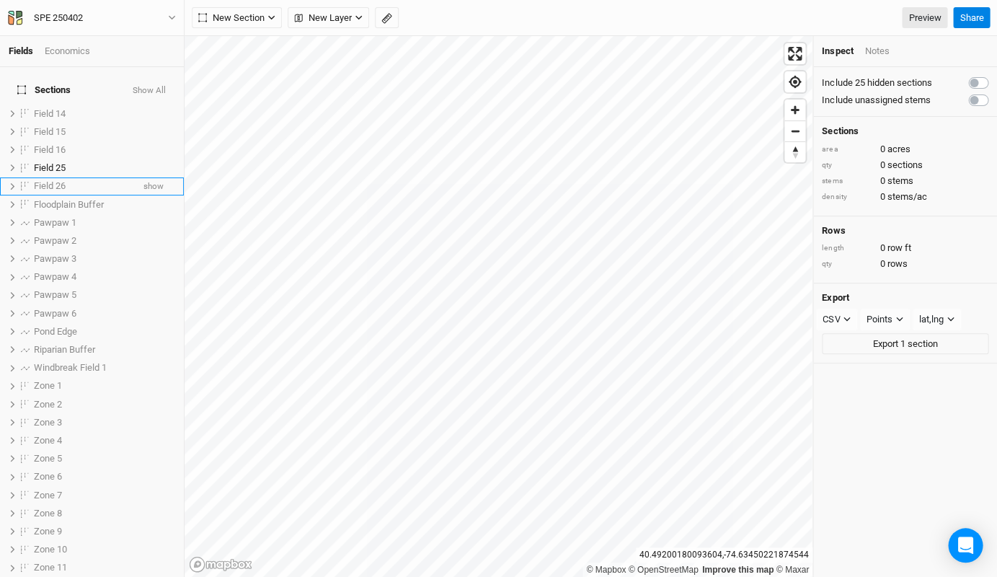
click at [387, 30] on div "New Section Grid Line Keyline Beta Upload New Layer Custom Contours Utilities R…" at bounding box center [591, 18] width 813 height 36
click at [385, 19] on icon "button" at bounding box center [387, 18] width 11 height 11
click at [260, 17] on button "Done" at bounding box center [257, 18] width 35 height 22
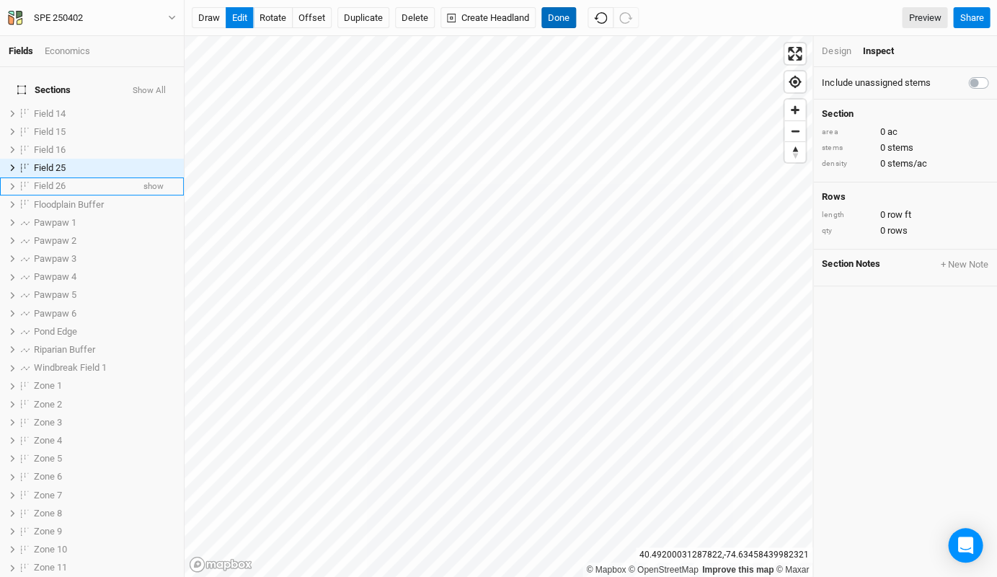
click at [565, 17] on button "Done" at bounding box center [559, 18] width 35 height 22
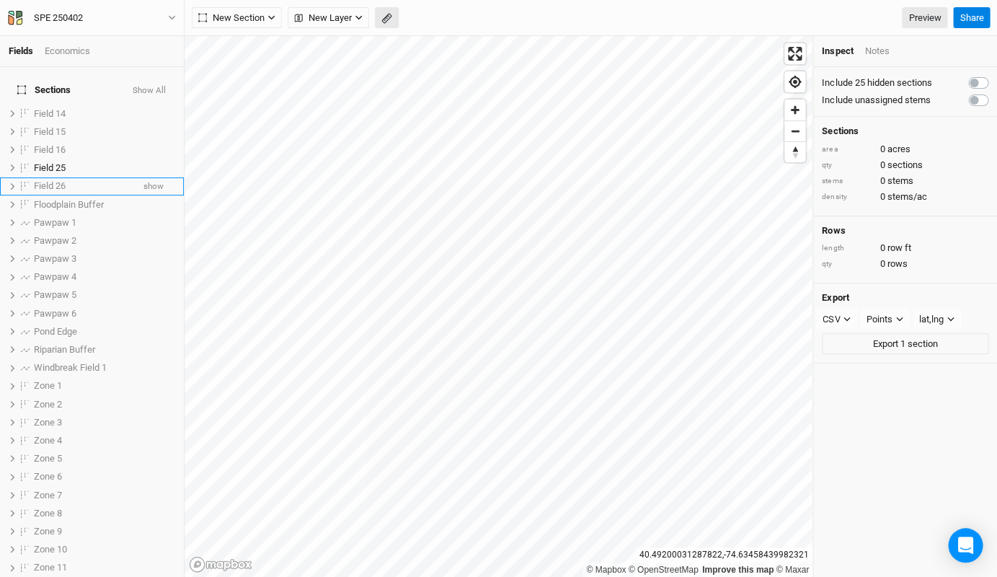
click at [382, 21] on icon "button" at bounding box center [387, 18] width 11 height 11
click at [264, 27] on button "Done" at bounding box center [257, 18] width 35 height 22
click at [387, 24] on button "button" at bounding box center [387, 18] width 24 height 22
click at [264, 21] on button "Done" at bounding box center [257, 18] width 35 height 22
click at [384, 20] on icon "button" at bounding box center [387, 18] width 11 height 11
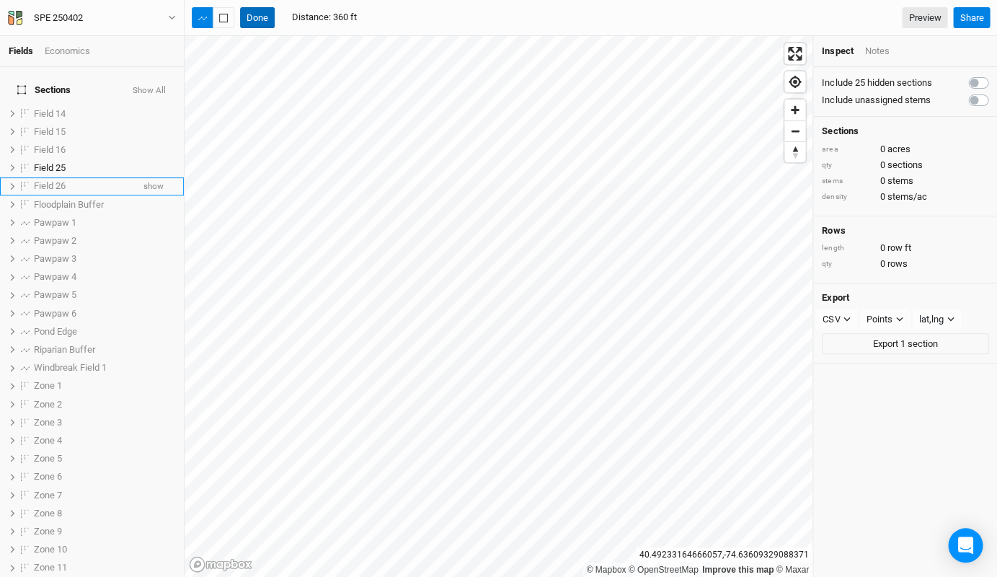
click at [260, 21] on button "Done" at bounding box center [257, 18] width 35 height 22
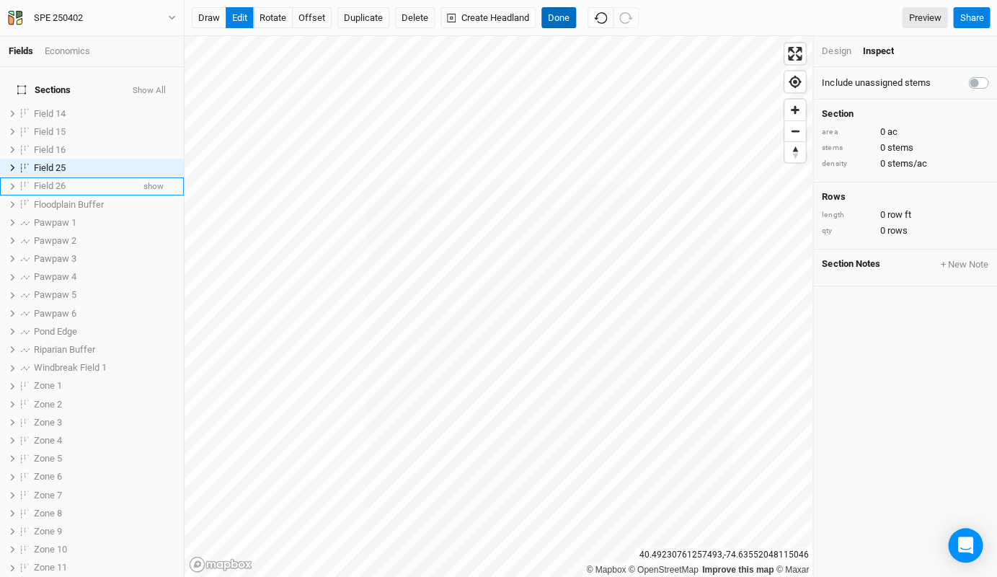
click at [564, 11] on button "Done" at bounding box center [559, 18] width 35 height 22
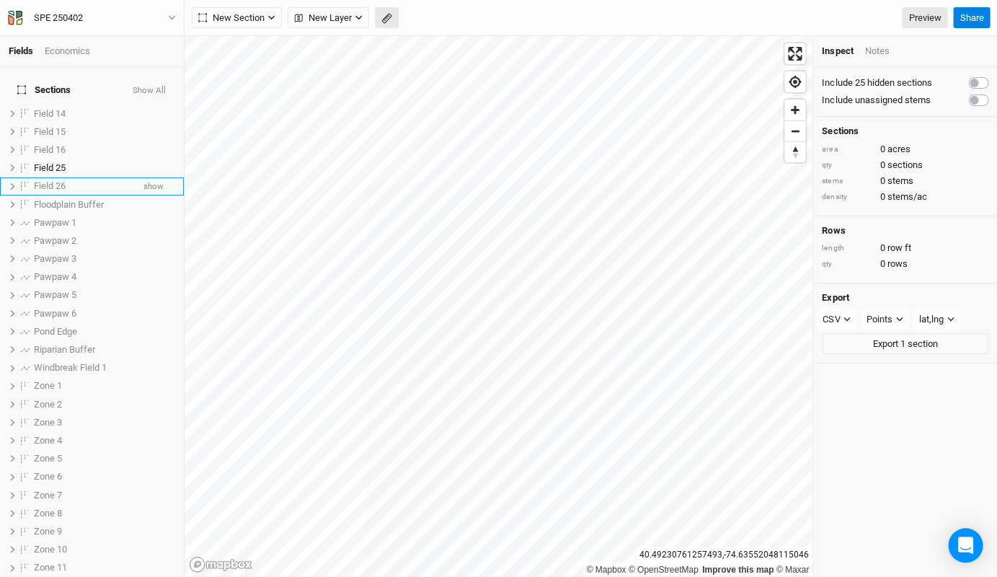
click at [379, 17] on button "button" at bounding box center [387, 18] width 24 height 22
click at [168, 335] on div "Fields Economics Sections Show All Field 14 show Field 15 show Field 16 show Fi…" at bounding box center [498, 288] width 997 height 577
click at [254, 20] on button "Done" at bounding box center [257, 18] width 35 height 22
click at [389, 17] on icon "button" at bounding box center [387, 18] width 11 height 11
click at [256, 23] on button "Done" at bounding box center [257, 18] width 35 height 22
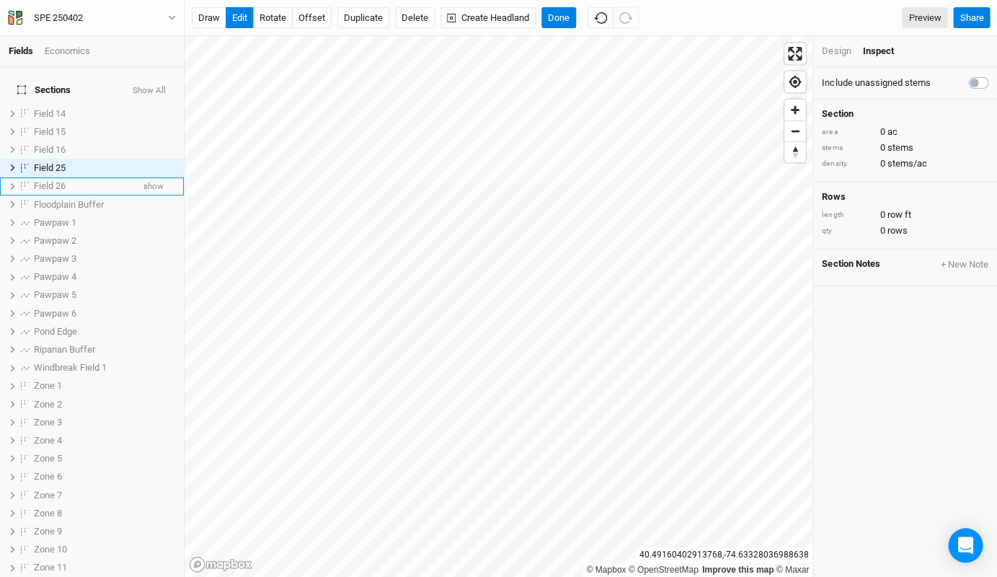
click at [840, 50] on div "Design" at bounding box center [836, 51] width 29 height 13
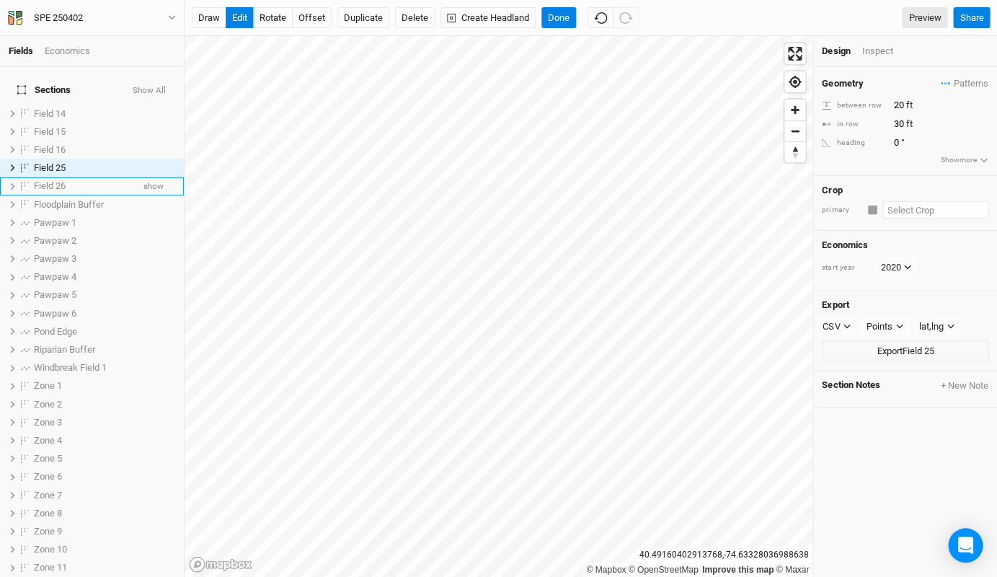
click at [892, 201] on input "text" at bounding box center [936, 209] width 106 height 17
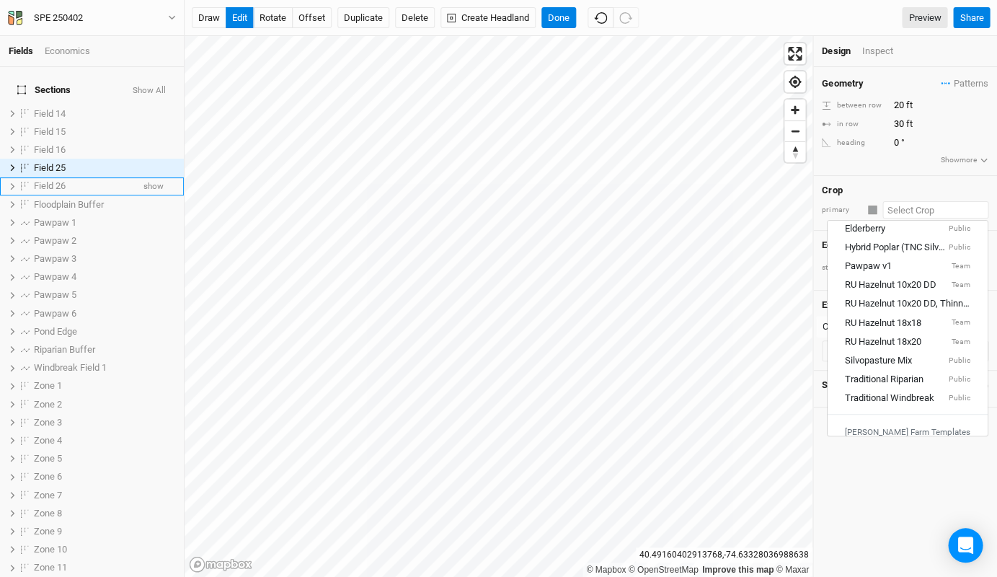
scroll to position [159, 0]
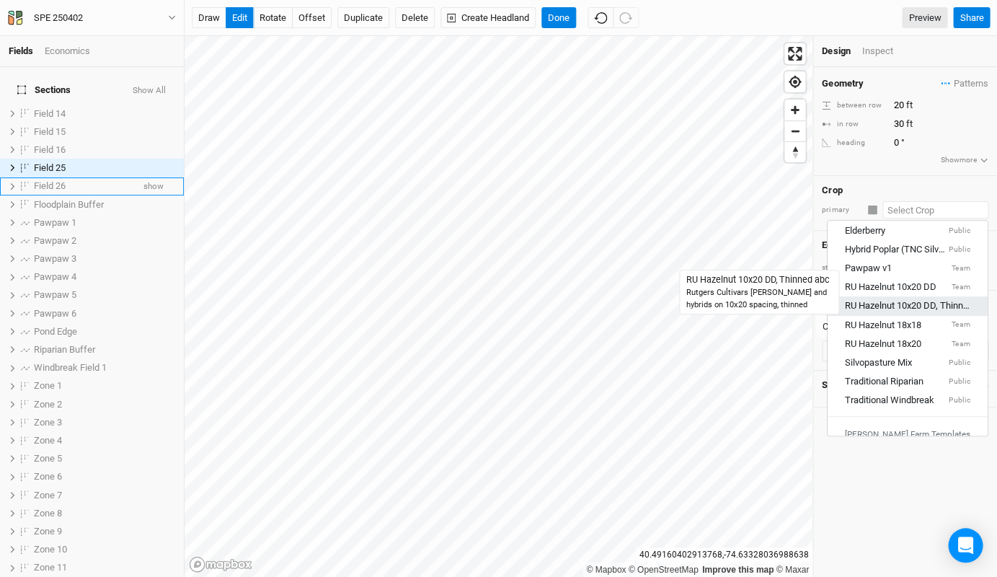
click at [900, 300] on div "RU Hazelnut 10x20 DD, Thinned abc" at bounding box center [907, 306] width 125 height 13
type input "10"
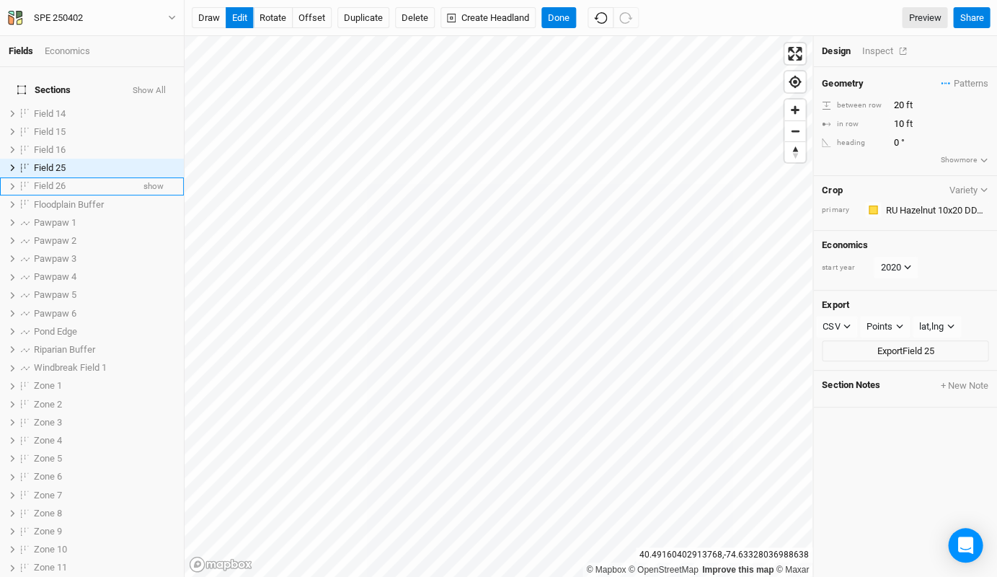
click at [876, 49] on div "Inspect" at bounding box center [887, 51] width 51 height 13
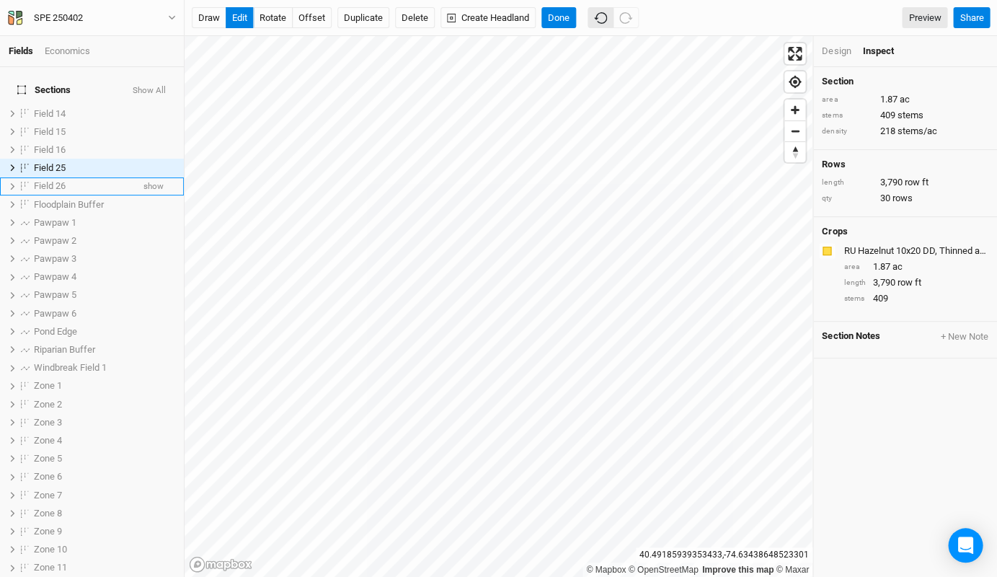
click at [601, 24] on icon "button" at bounding box center [600, 18] width 13 height 12
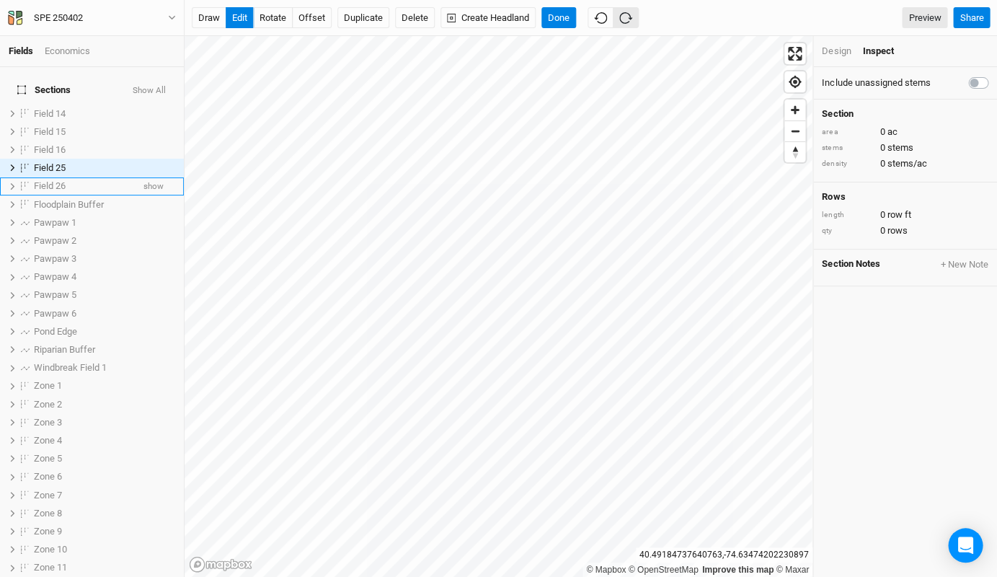
click at [622, 17] on icon "button" at bounding box center [625, 18] width 13 height 13
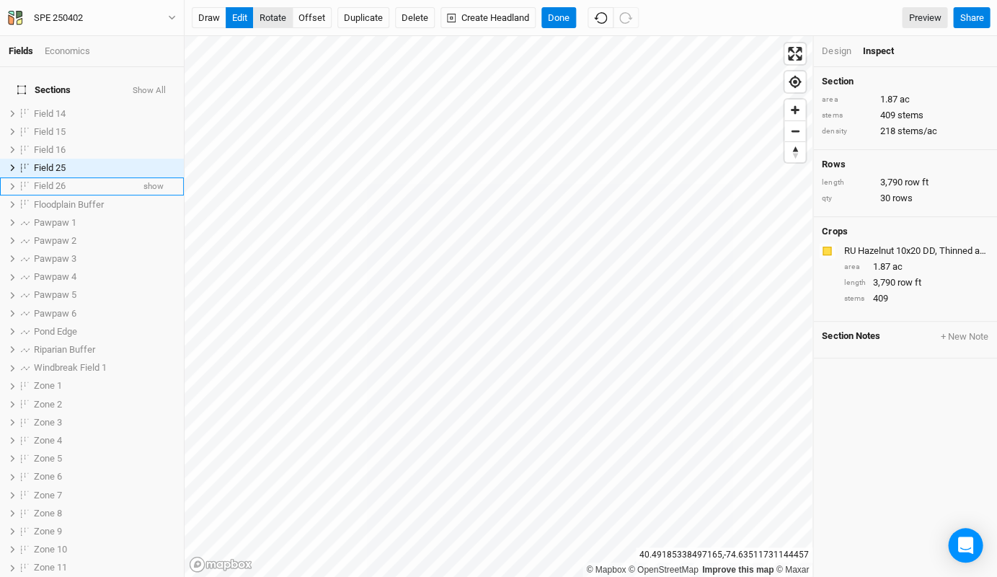
click at [277, 14] on button "rotate" at bounding box center [273, 18] width 40 height 22
click at [563, 25] on button "Done" at bounding box center [559, 18] width 35 height 22
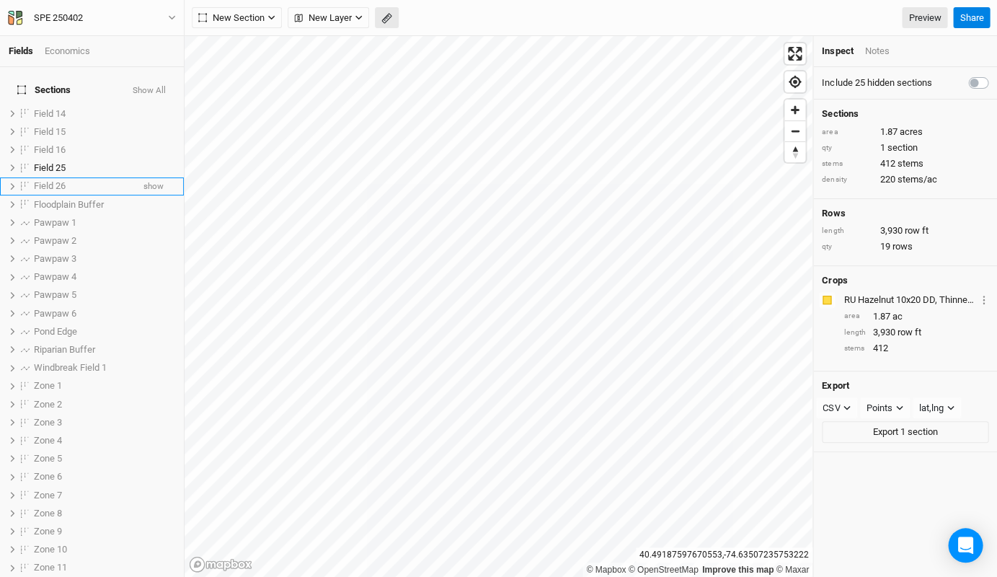
click at [394, 20] on button "button" at bounding box center [387, 18] width 24 height 22
click at [257, 20] on button "Done" at bounding box center [257, 18] width 35 height 22
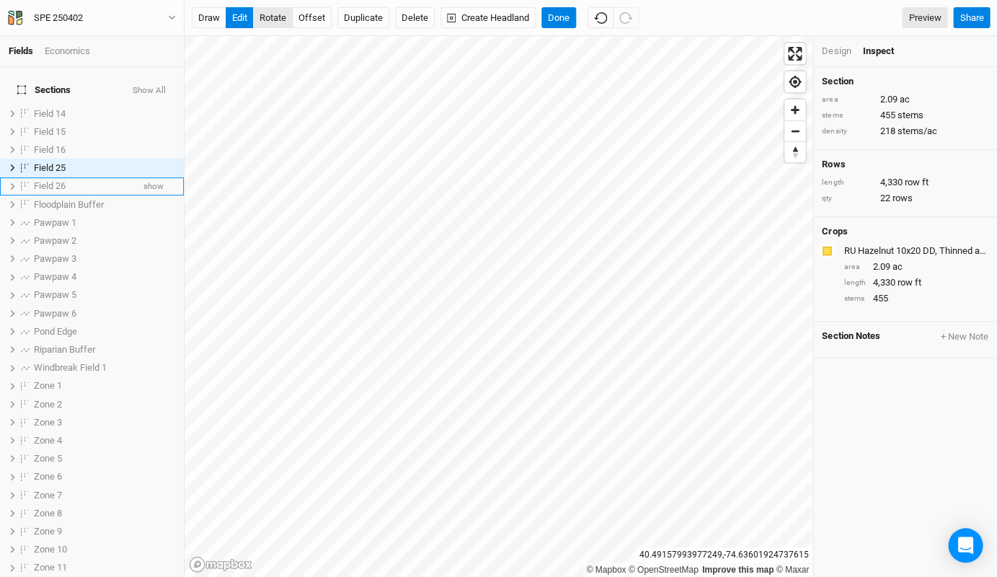
click at [273, 17] on button "rotate" at bounding box center [273, 18] width 40 height 22
click at [548, 16] on button "Done" at bounding box center [559, 18] width 35 height 22
click at [268, 14] on button "rotate" at bounding box center [273, 18] width 40 height 22
click at [568, 22] on button "Done" at bounding box center [559, 18] width 35 height 22
click at [280, 14] on button "rotate" at bounding box center [273, 18] width 40 height 22
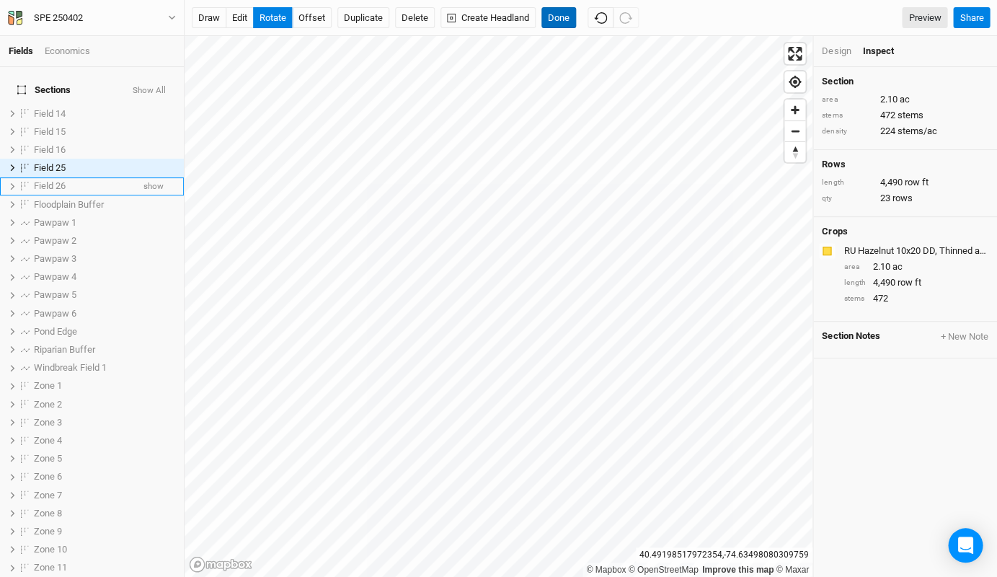
click at [564, 22] on button "Done" at bounding box center [559, 18] width 35 height 22
click at [563, 23] on button "Done" at bounding box center [559, 18] width 35 height 22
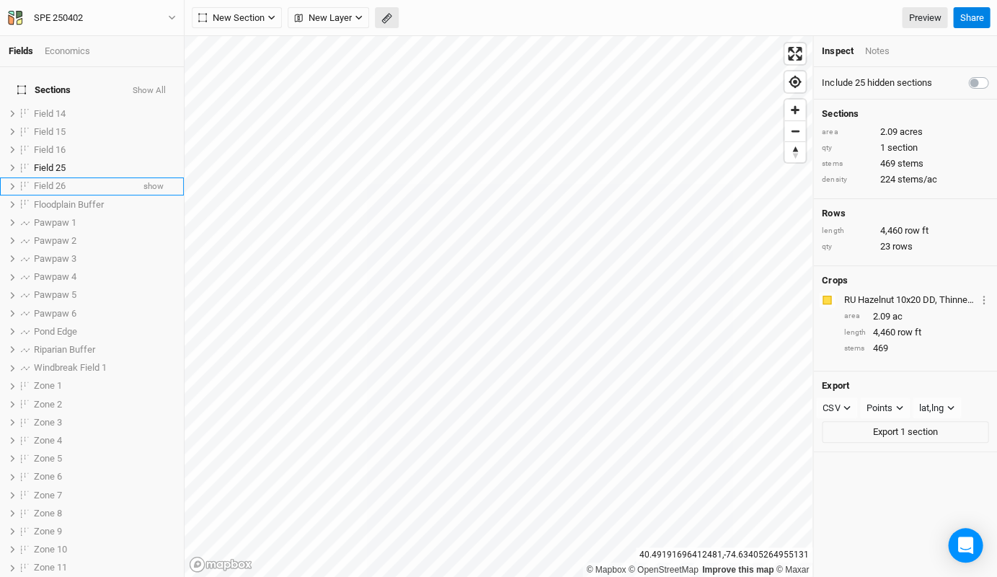
click at [384, 23] on icon "button" at bounding box center [387, 18] width 11 height 11
click at [256, 19] on button "Done" at bounding box center [257, 18] width 35 height 22
click at [391, 18] on icon "button" at bounding box center [387, 18] width 11 height 11
click at [257, 18] on button "Done" at bounding box center [257, 18] width 35 height 22
click at [390, 19] on icon "button" at bounding box center [387, 18] width 11 height 11
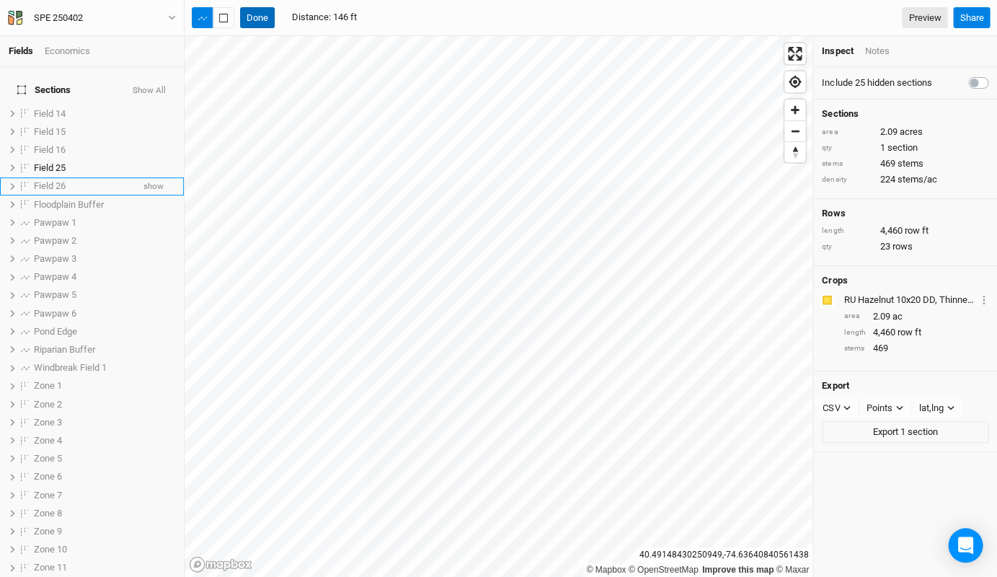
click at [257, 19] on button "Done" at bounding box center [257, 18] width 35 height 22
click at [388, 25] on button "button" at bounding box center [387, 18] width 24 height 22
click at [386, 7] on button "button" at bounding box center [387, 18] width 24 height 22
click at [392, 18] on button "button" at bounding box center [387, 18] width 24 height 22
